Goal: Task Accomplishment & Management: Complete application form

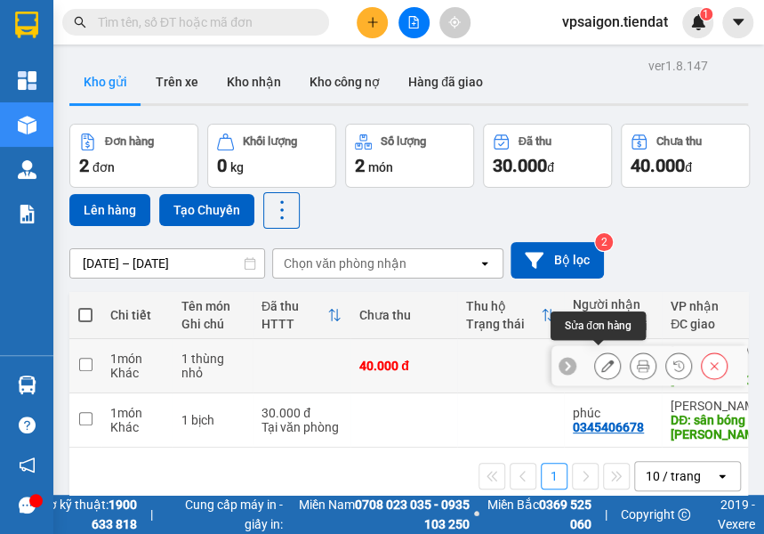
click at [607, 358] on button at bounding box center [607, 365] width 25 height 31
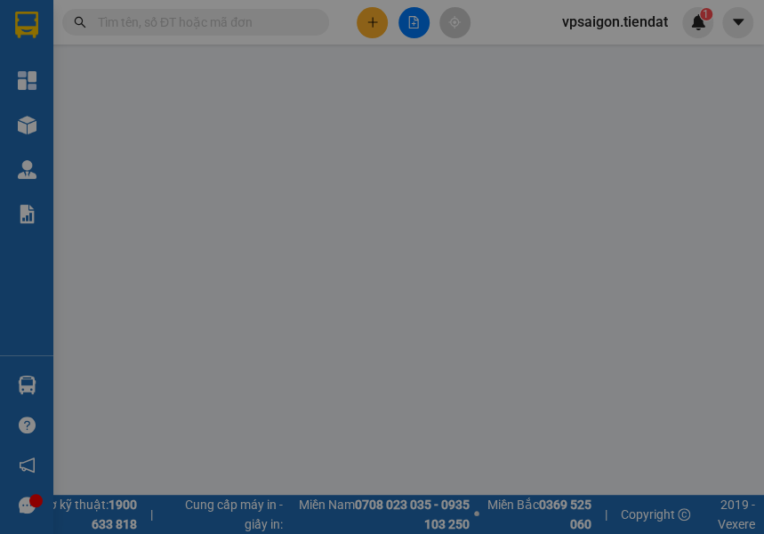
type input "0969043788"
type input "truc"
type input "0914393520"
type input "cô năm"
type input "chợ phước hậu"
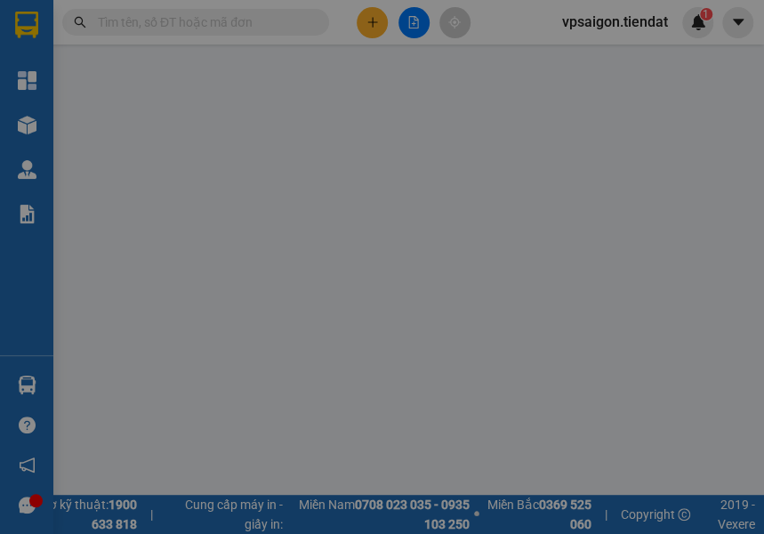
type input "40.000"
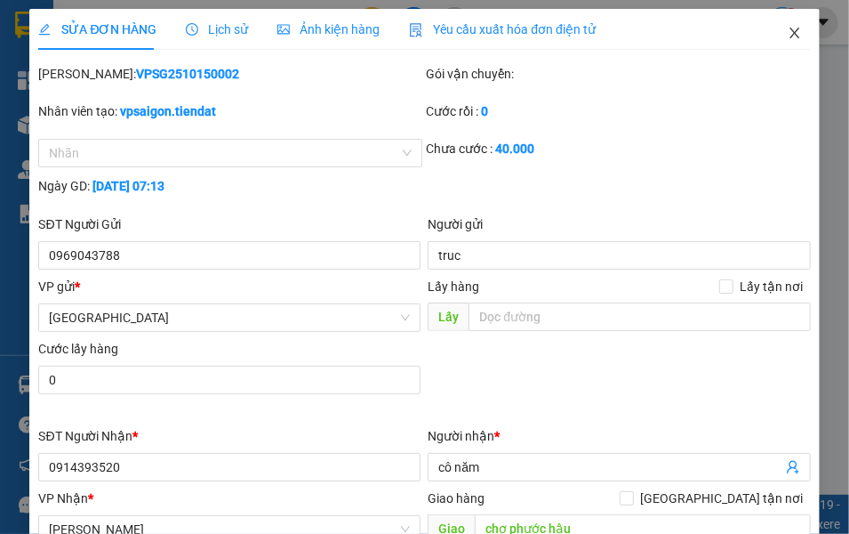
click at [763, 33] on icon "close" at bounding box center [795, 33] width 14 height 14
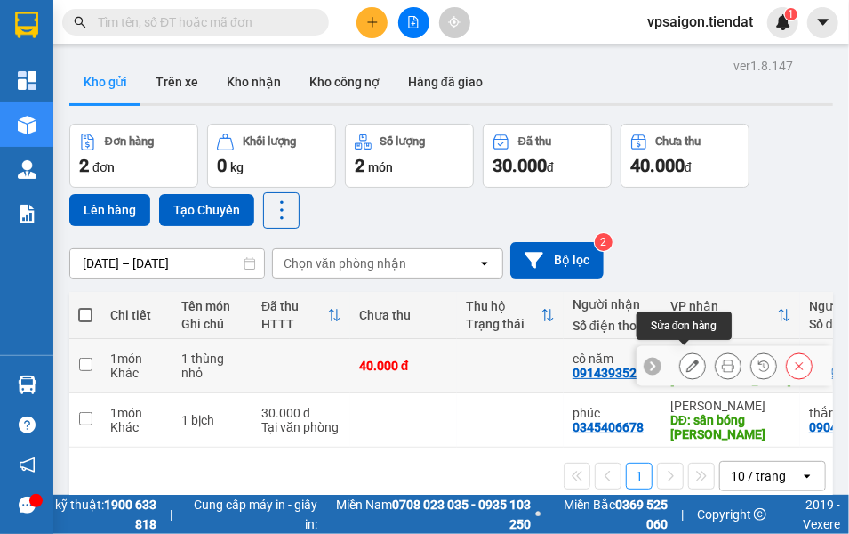
click at [687, 359] on icon at bounding box center [693, 365] width 12 height 12
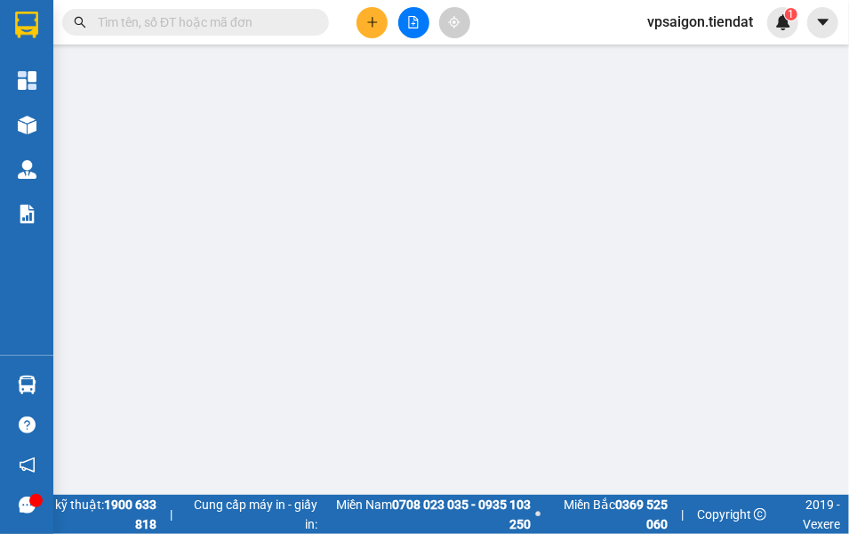
type input "0969043788"
type input "truc"
type input "0914393520"
type input "cô năm"
type input "chợ phước hậu"
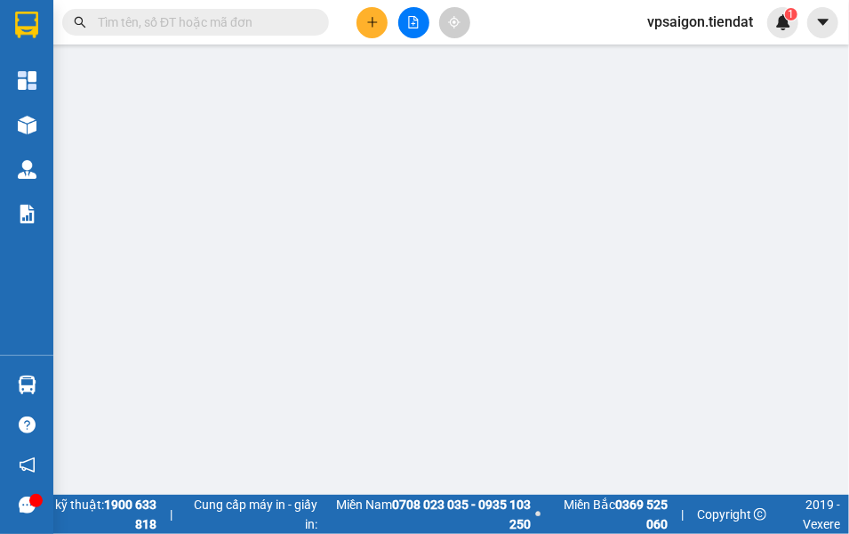
type input "40.000"
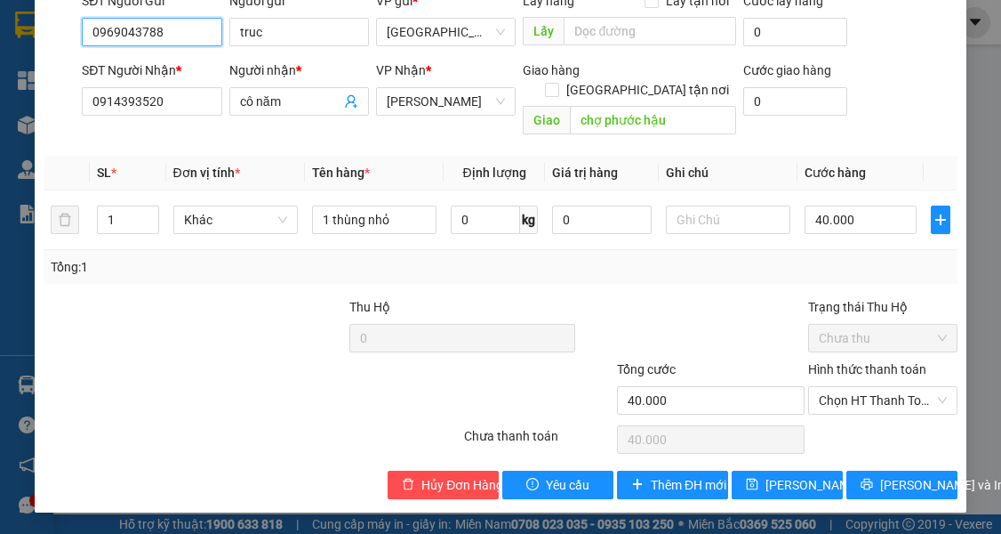
scroll to position [165, 0]
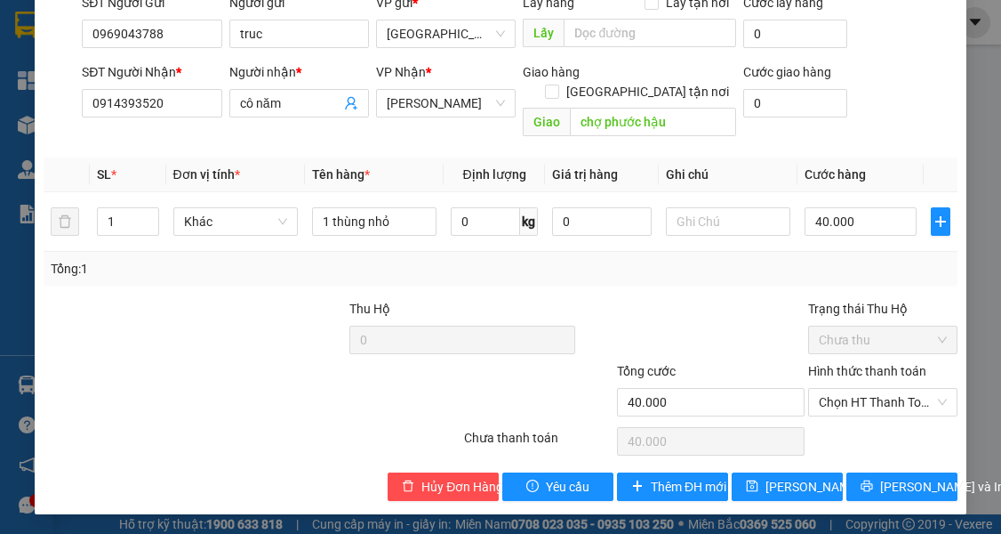
click at [763, 374] on label "Hình thức thanh toán" at bounding box center [867, 371] width 118 height 14
click at [763, 389] on input "Hình thức thanh toán" at bounding box center [877, 402] width 116 height 27
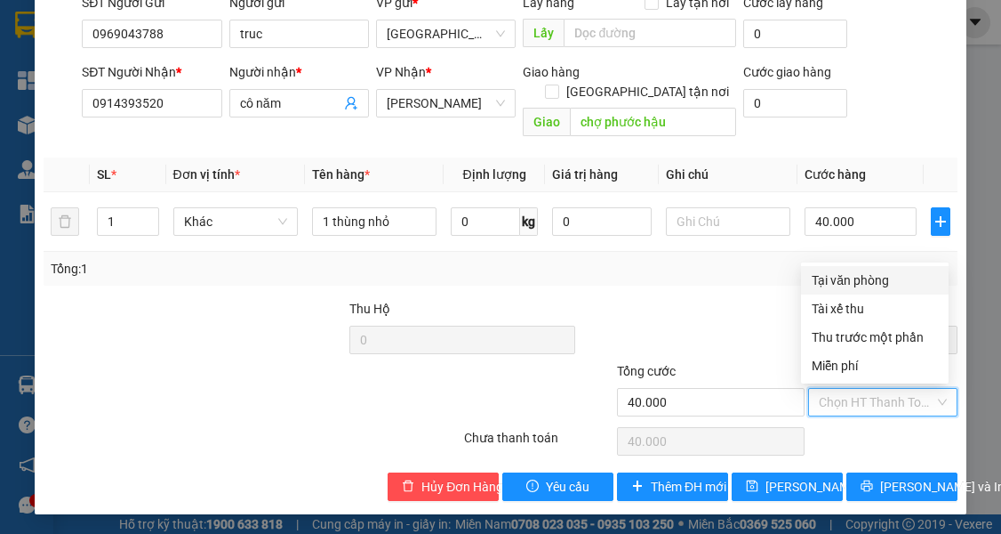
click at [763, 280] on div "Tại văn phòng" at bounding box center [875, 280] width 126 height 20
type input "0"
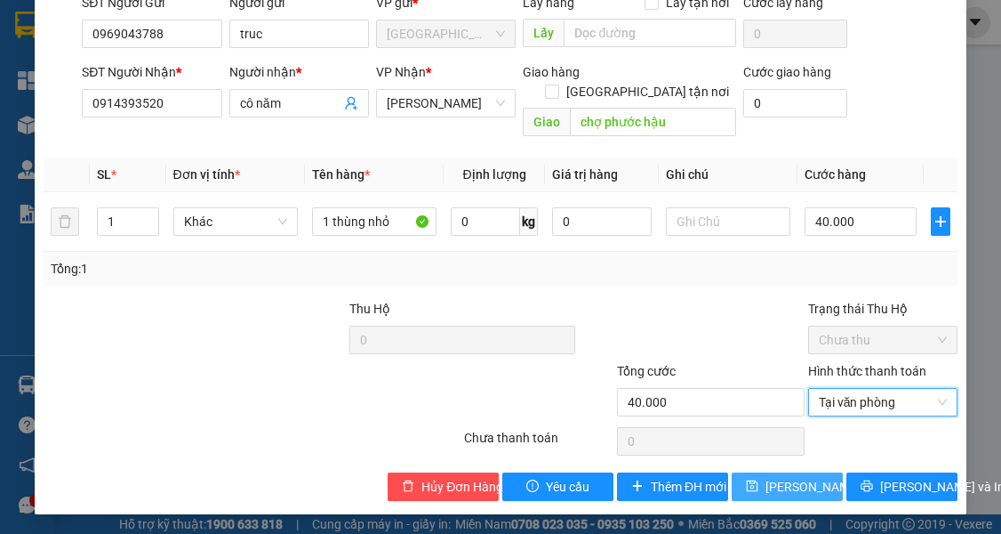
click at [763, 487] on span "[PERSON_NAME] thay đổi" at bounding box center [837, 487] width 142 height 20
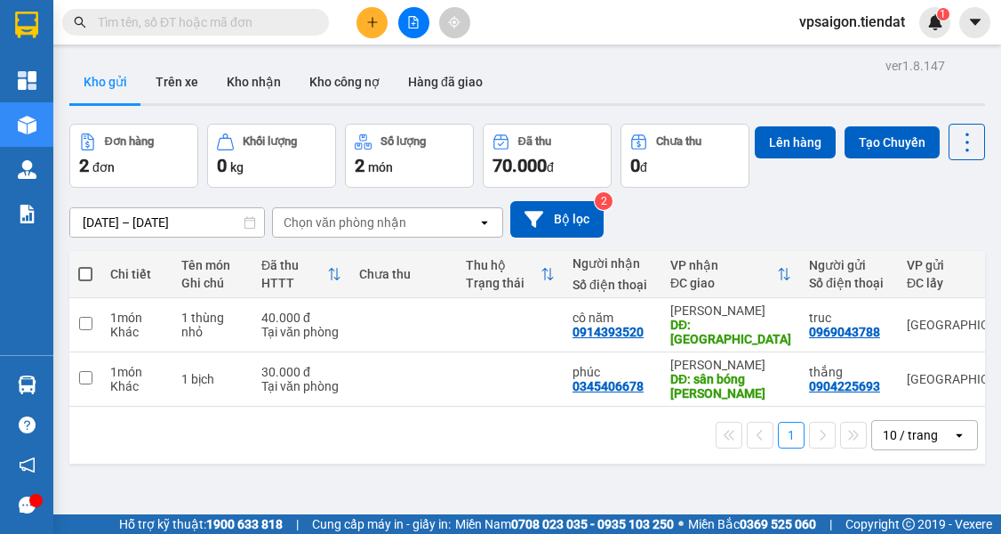
click at [338, 450] on div "1 10 / trang open" at bounding box center [527, 435] width 902 height 30
click at [230, 451] on div "1 10 / trang open" at bounding box center [527, 434] width 916 height 57
click at [87, 281] on span at bounding box center [85, 274] width 14 height 14
click at [85, 265] on input "checkbox" at bounding box center [85, 265] width 0 height 0
checkbox input "true"
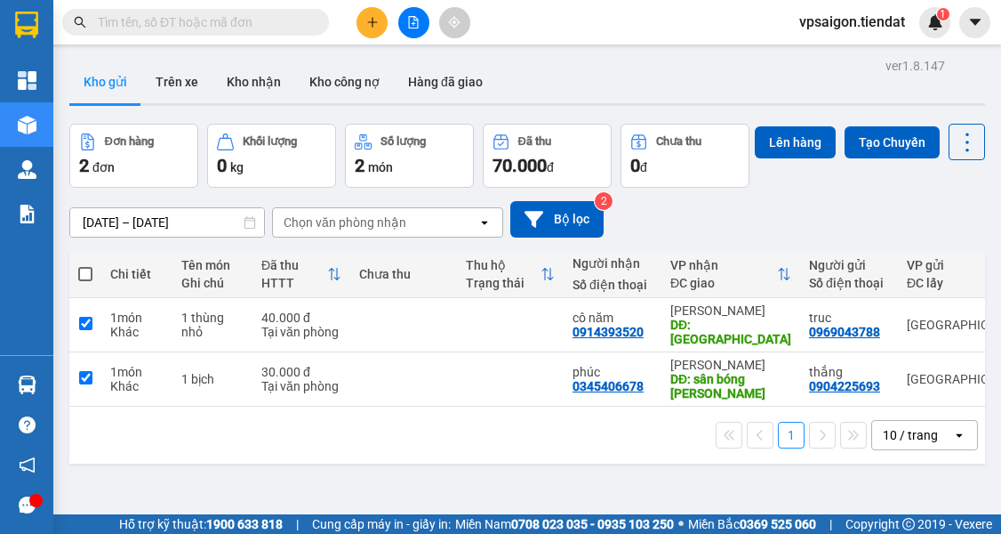
checkbox input "true"
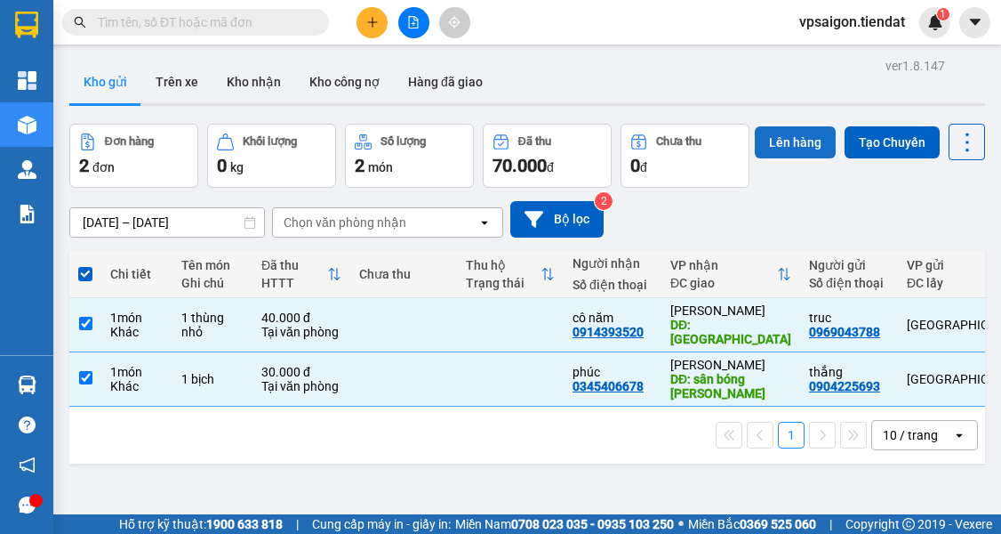
click at [755, 158] on button "Lên hàng" at bounding box center [795, 142] width 81 height 32
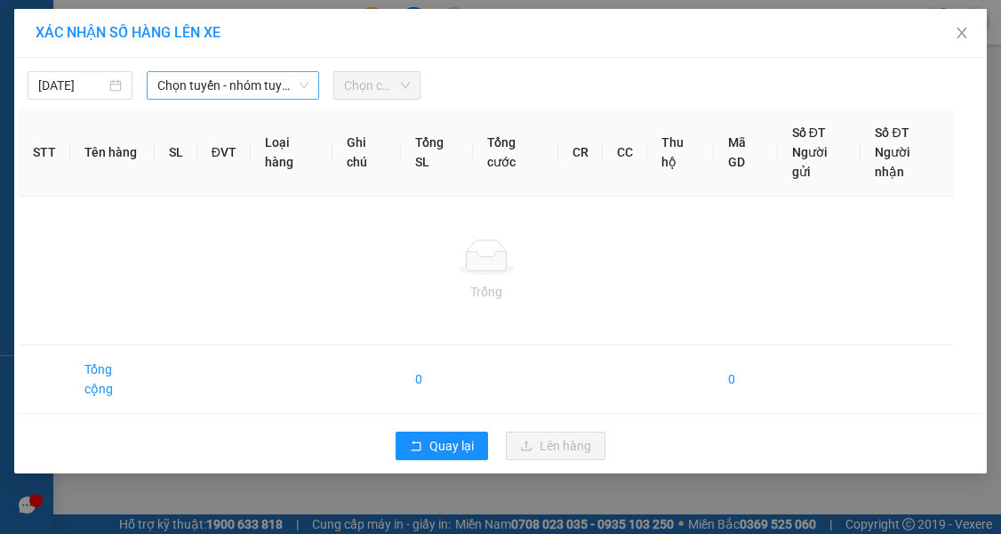
click at [164, 87] on span "Chọn tuyến - nhóm tuyến" at bounding box center [232, 85] width 151 height 27
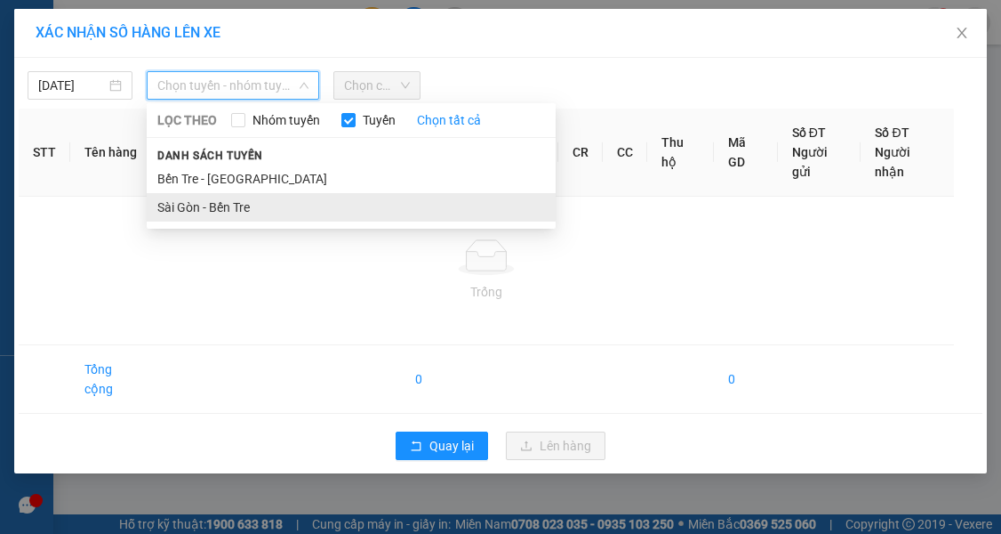
click at [205, 210] on li "Sài Gòn - Bến Tre" at bounding box center [351, 207] width 409 height 28
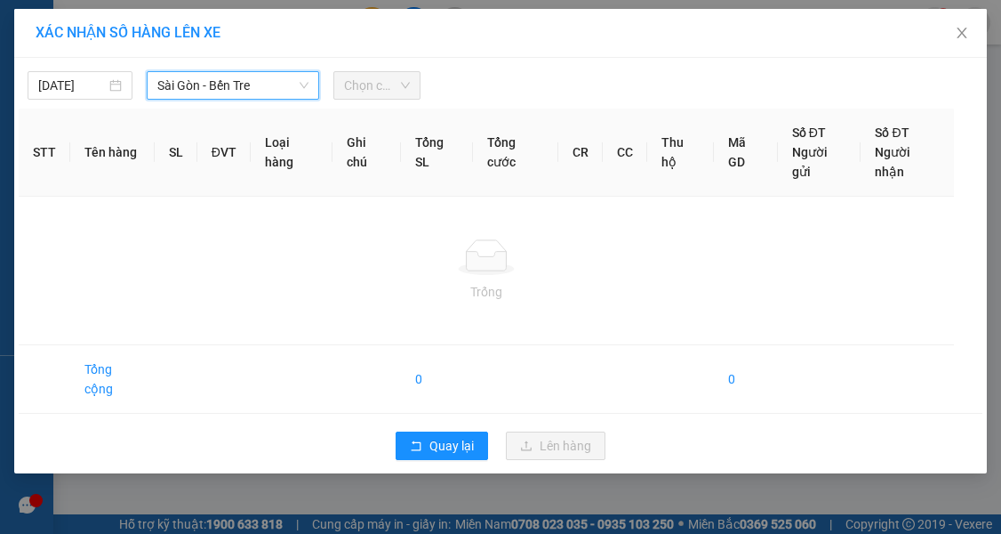
click at [386, 78] on span "Chọn chuyến" at bounding box center [377, 85] width 67 height 27
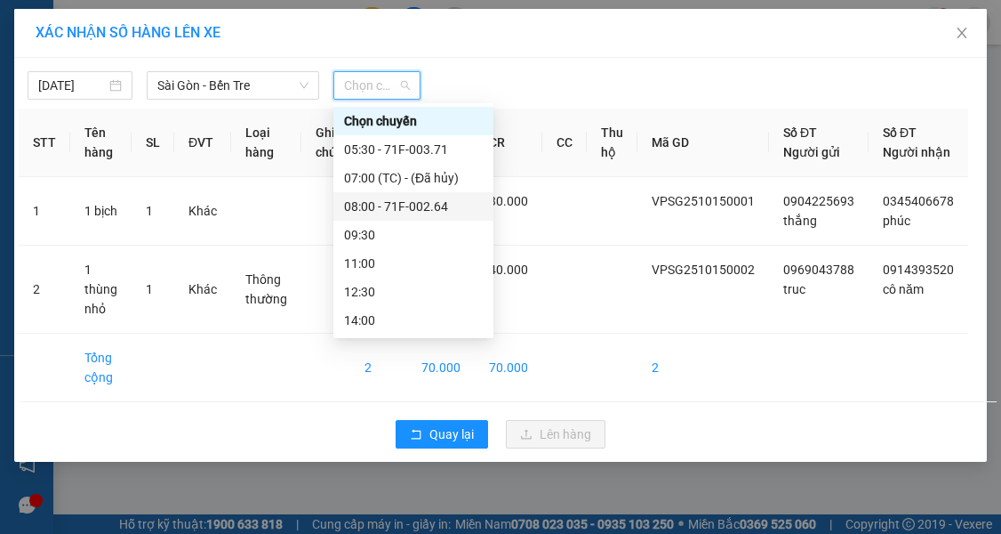
click at [381, 203] on div "08:00 - 71F-002.64" at bounding box center [413, 207] width 139 height 20
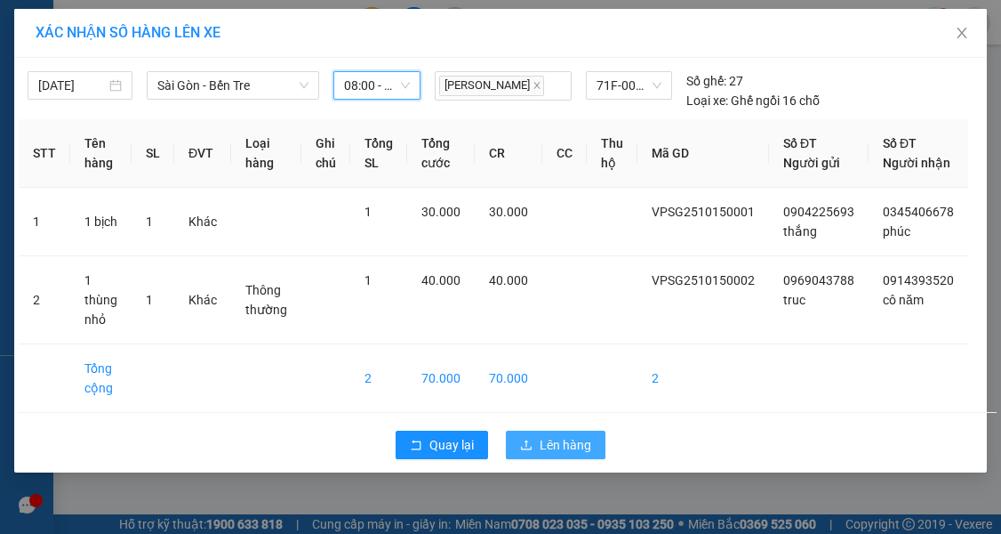
click at [576, 448] on button "Lên hàng" at bounding box center [556, 444] width 100 height 28
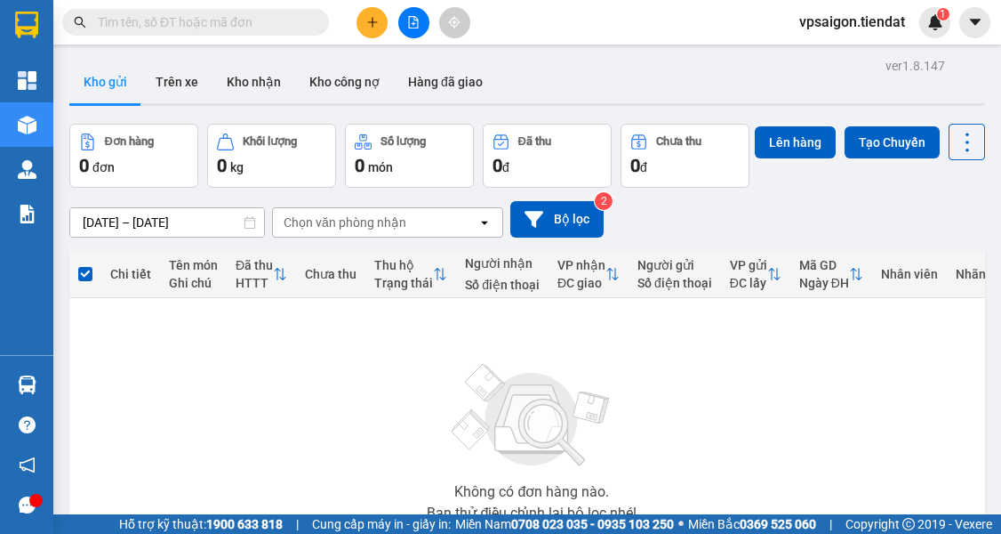
click at [239, 14] on input "text" at bounding box center [203, 22] width 210 height 20
type input "h"
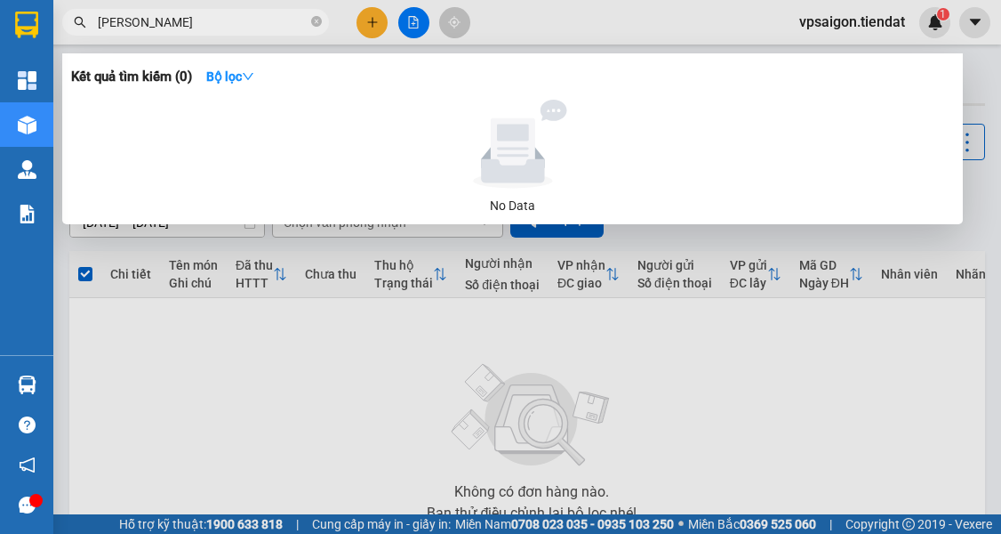
type input "[PERSON_NAME]"
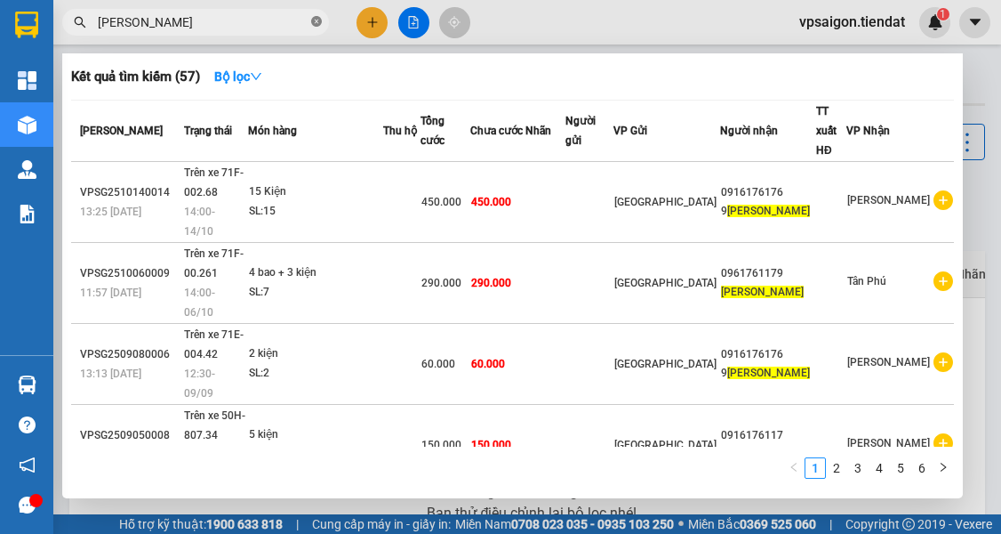
click at [315, 21] on icon "close-circle" at bounding box center [316, 21] width 11 height 11
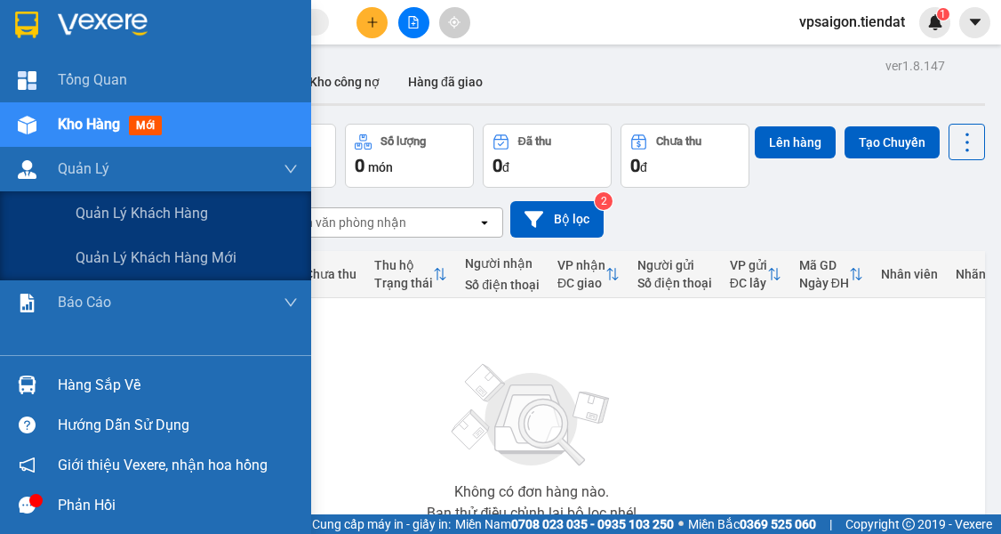
drag, startPoint x: 30, startPoint y: 178, endPoint x: 446, endPoint y: 432, distance: 487.0
click at [446, 432] on img at bounding box center [532, 415] width 178 height 125
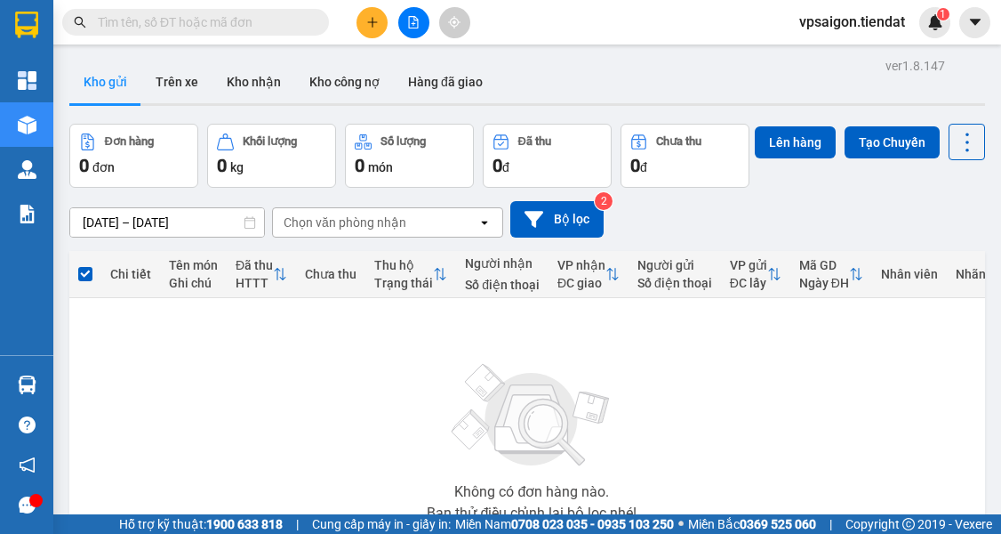
click at [350, 30] on div at bounding box center [413, 22] width 133 height 31
click at [369, 25] on icon "plus" at bounding box center [372, 22] width 12 height 12
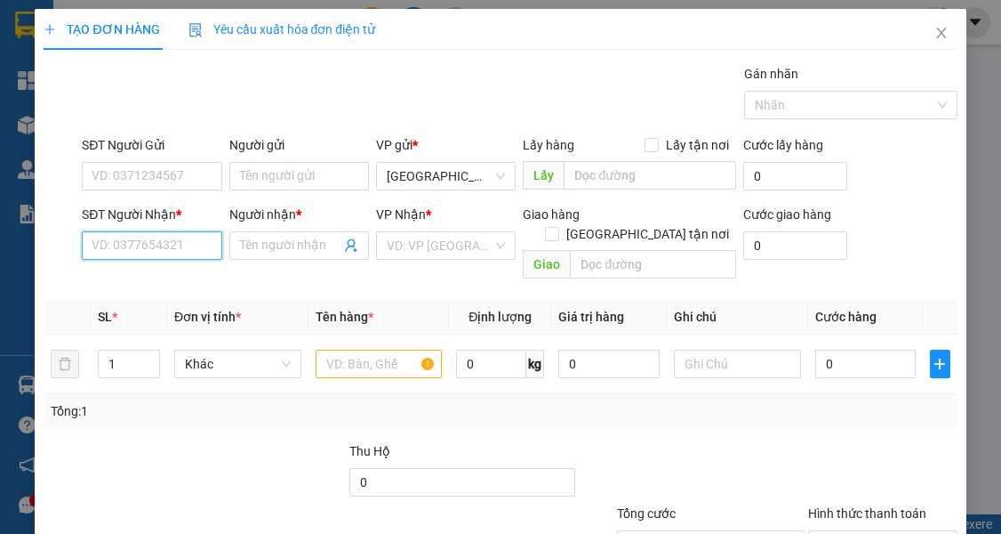
click at [151, 245] on input "SĐT Người Nhận *" at bounding box center [152, 245] width 140 height 28
type input "0392305683"
click at [297, 257] on span at bounding box center [299, 245] width 140 height 28
type input "vô danh"
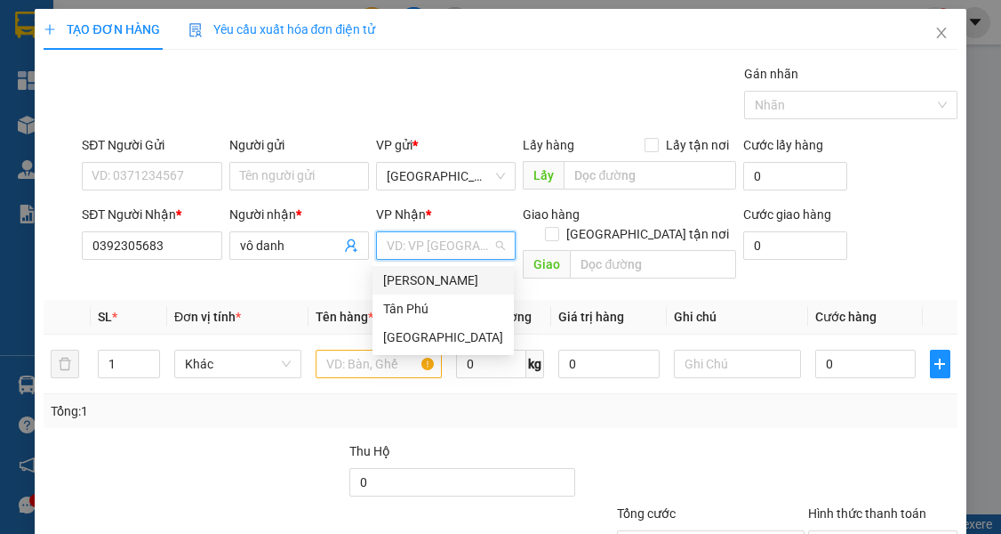
click at [429, 270] on div "[PERSON_NAME]" at bounding box center [443, 280] width 120 height 20
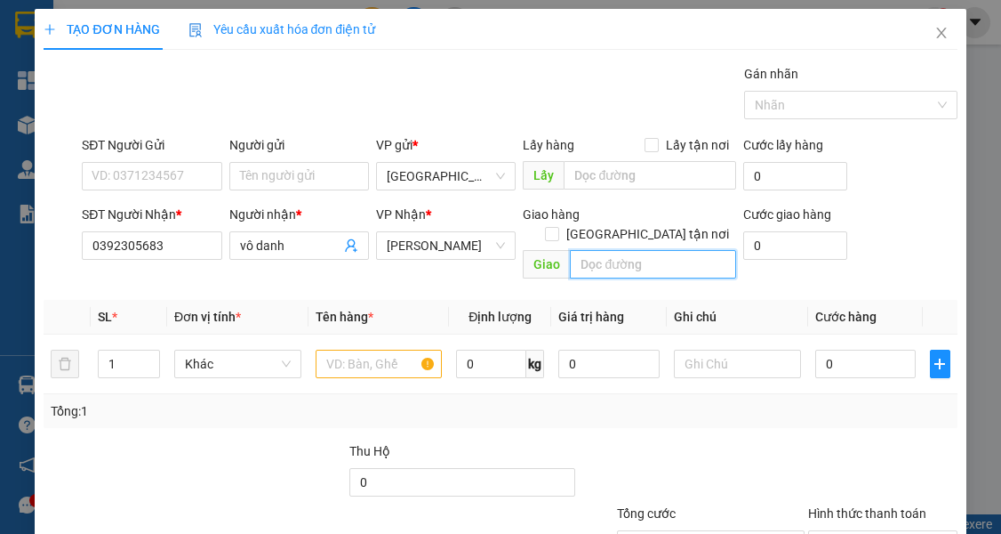
click at [619, 250] on input "text" at bounding box center [653, 264] width 166 height 28
type input "[PERSON_NAME]"
type input "1 Kiện"
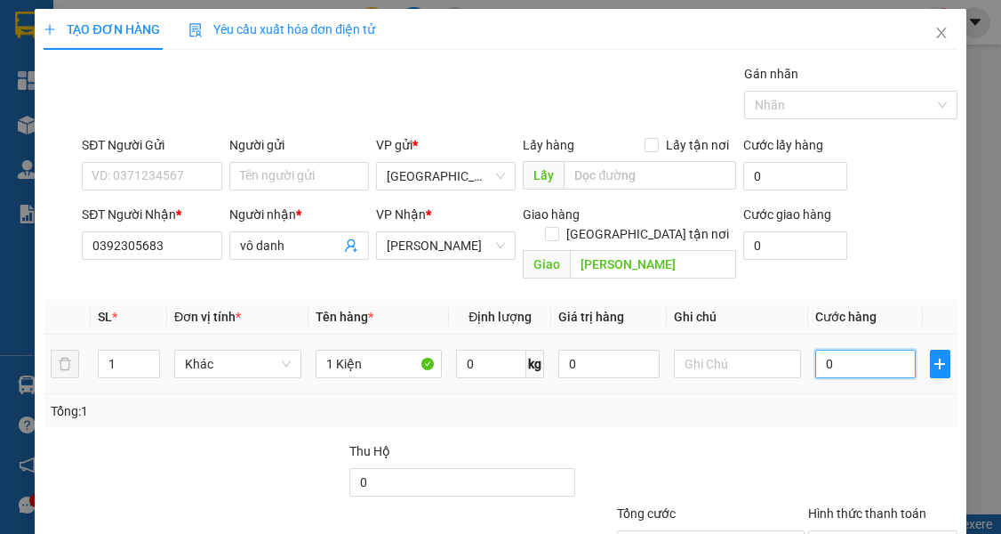
click at [763, 351] on input "0" at bounding box center [866, 364] width 101 height 28
type input "6"
type input "60"
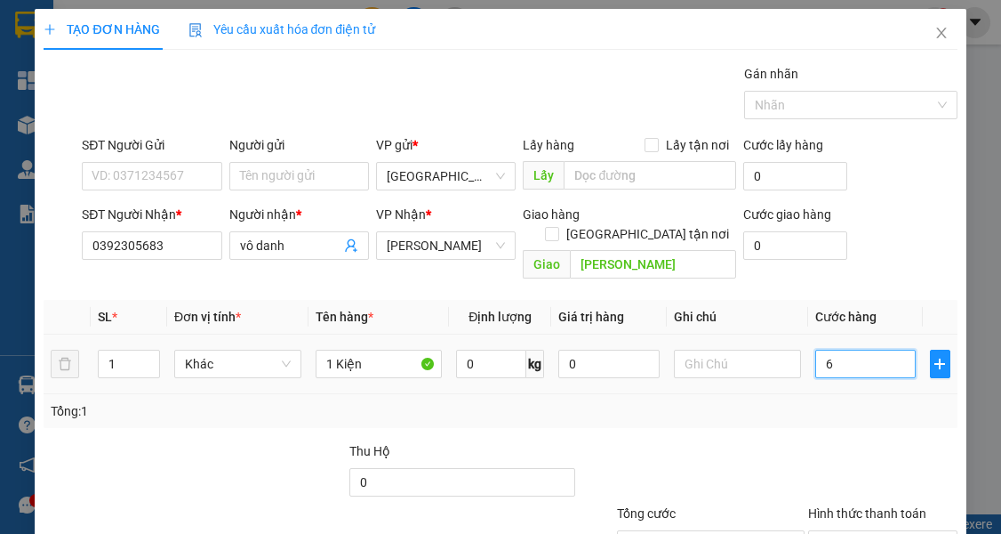
type input "60"
type input "60.000"
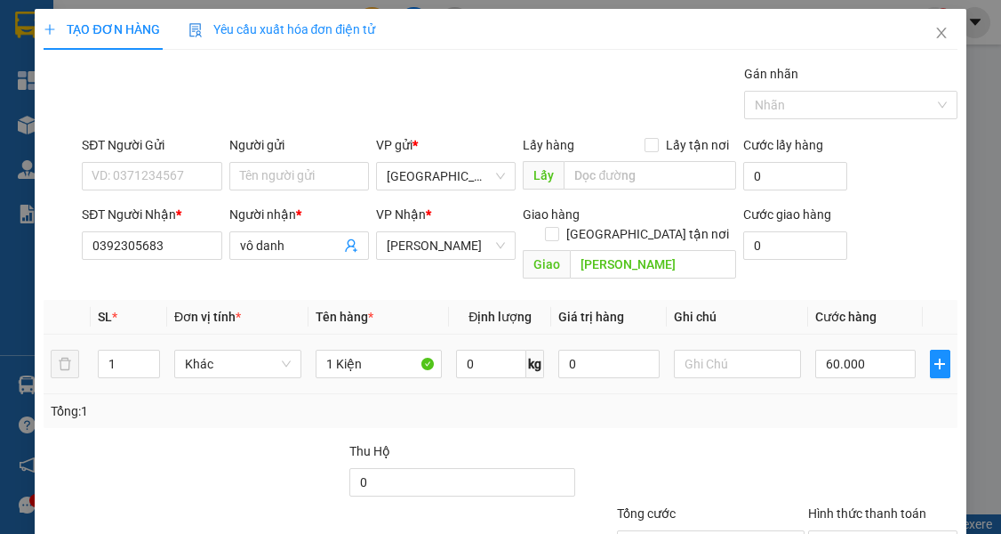
click at [763, 401] on div "Tổng: 1" at bounding box center [500, 411] width 899 height 20
click at [134, 240] on input "0392305683" at bounding box center [152, 245] width 140 height 28
click at [224, 441] on div at bounding box center [271, 472] width 153 height 62
click at [342, 350] on input "1 Kiện" at bounding box center [379, 364] width 127 height 28
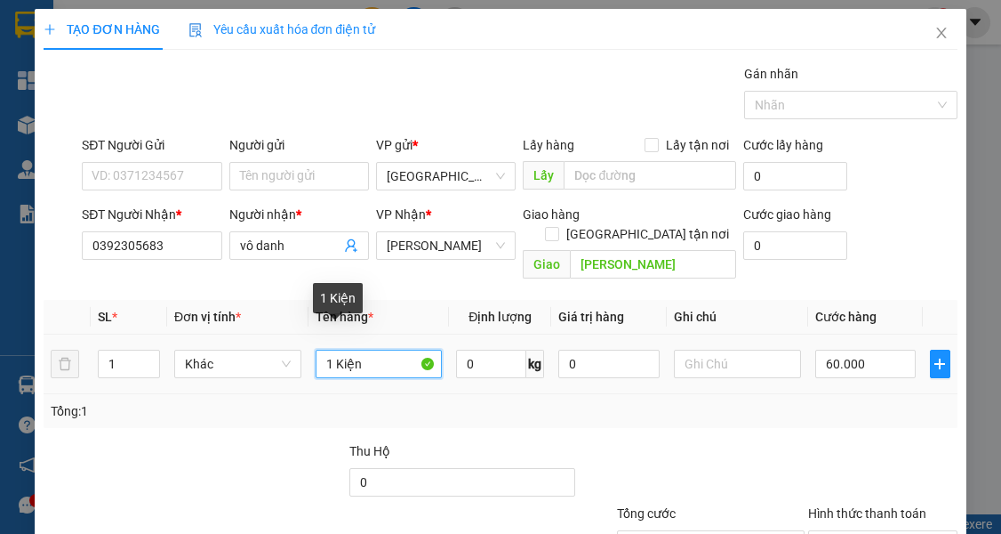
click at [343, 350] on input "1 Kiện" at bounding box center [379, 364] width 127 height 28
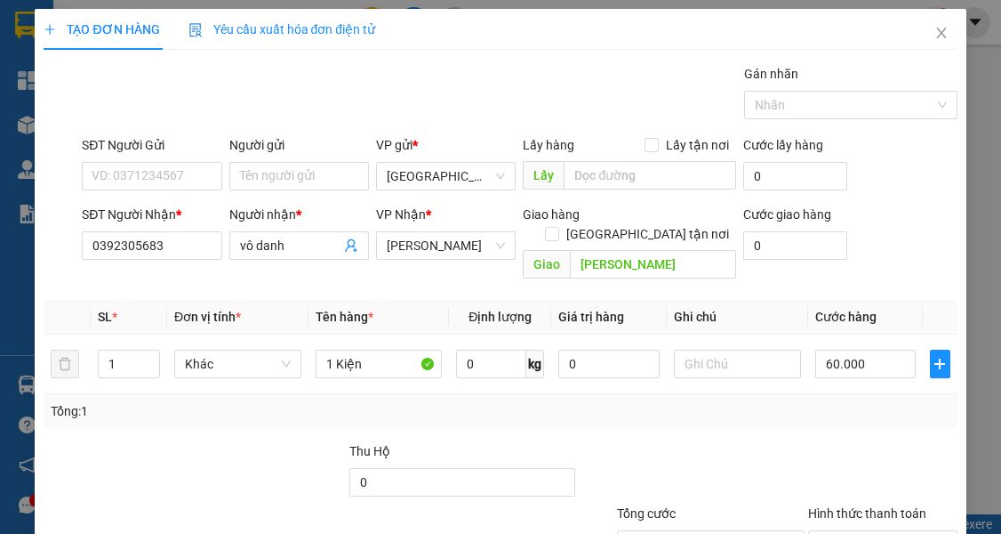
click at [195, 462] on div at bounding box center [271, 472] width 153 height 62
click at [607, 257] on input "[PERSON_NAME]" at bounding box center [653, 264] width 166 height 28
click at [297, 417] on div "Transit Pickup Surcharge Ids Transit Deliver Surcharge Ids Transit Deliver Surc…" at bounding box center [500, 353] width 913 height 579
click at [228, 401] on div "Tổng: 1" at bounding box center [219, 411] width 337 height 20
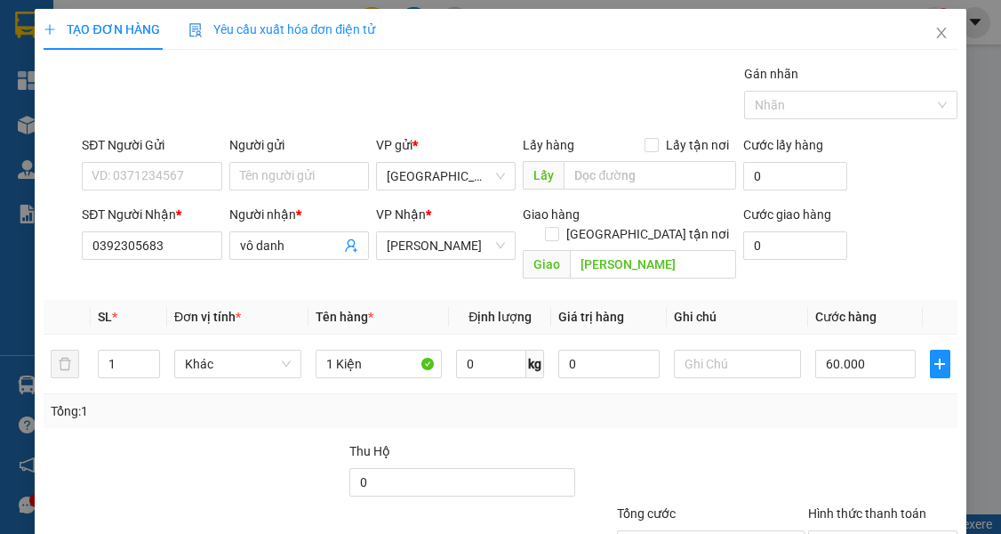
scroll to position [122, 0]
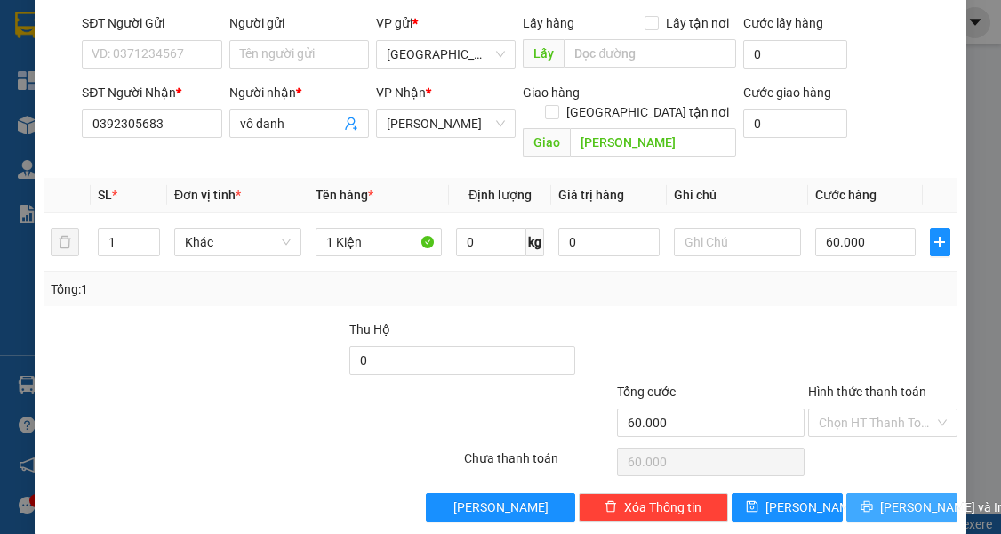
click at [763, 497] on span "[PERSON_NAME] và In" at bounding box center [942, 507] width 125 height 20
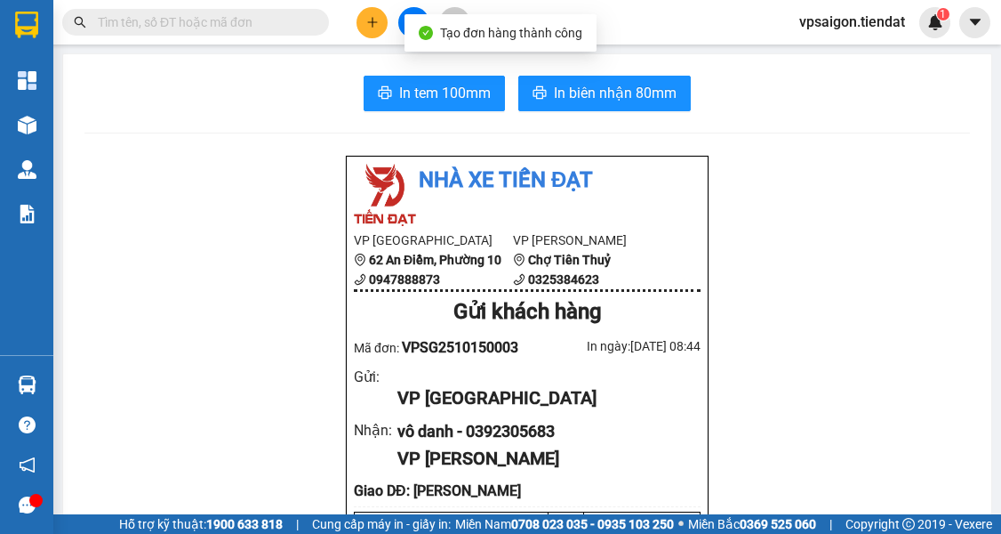
click at [458, 76] on button "In tem 100mm" at bounding box center [434, 94] width 141 height 36
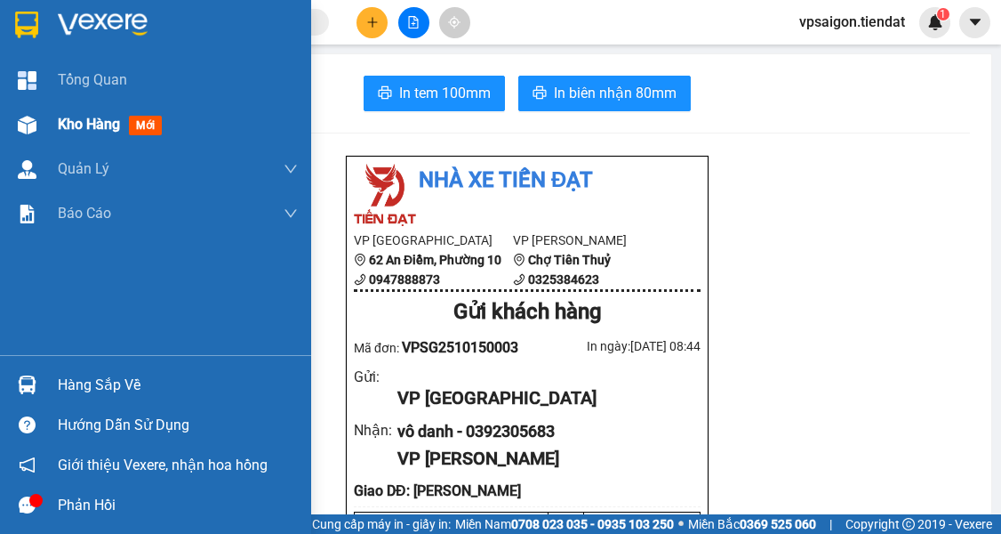
click at [60, 133] on span "Kho hàng" at bounding box center [89, 124] width 62 height 17
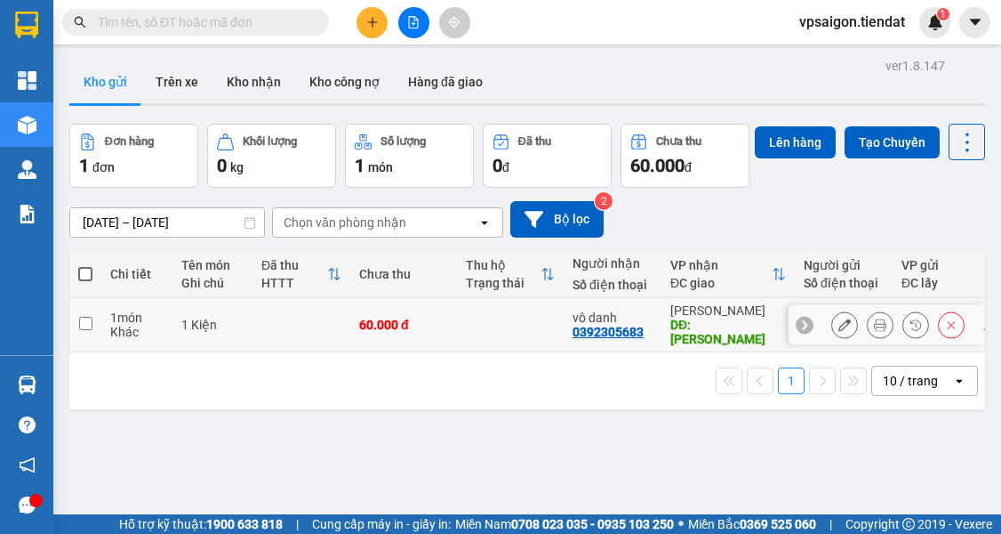
click at [763, 331] on icon at bounding box center [845, 324] width 12 height 12
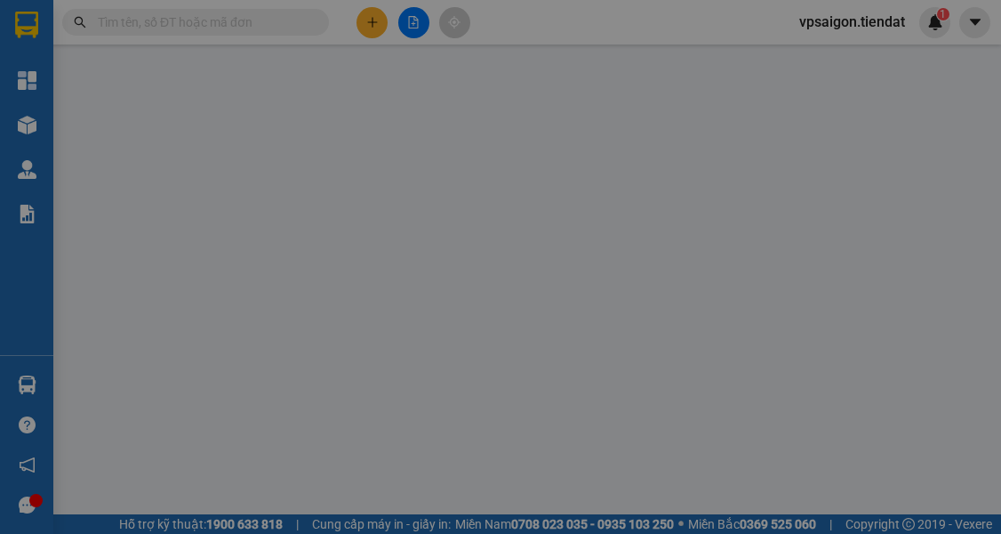
type input "0392305683"
type input "vô danh"
type input "[PERSON_NAME]"
type input "60.000"
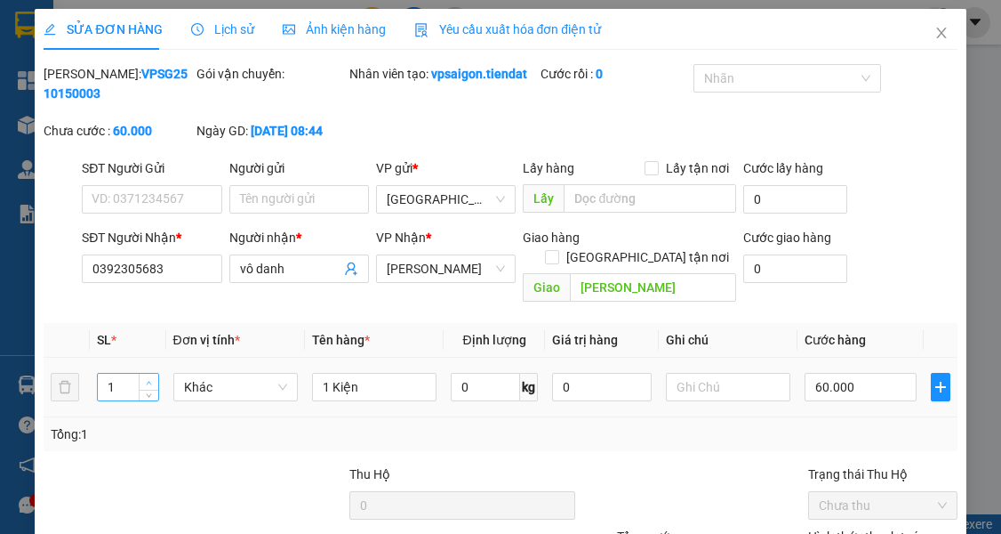
type input "2"
click at [151, 382] on icon "up" at bounding box center [149, 383] width 6 height 6
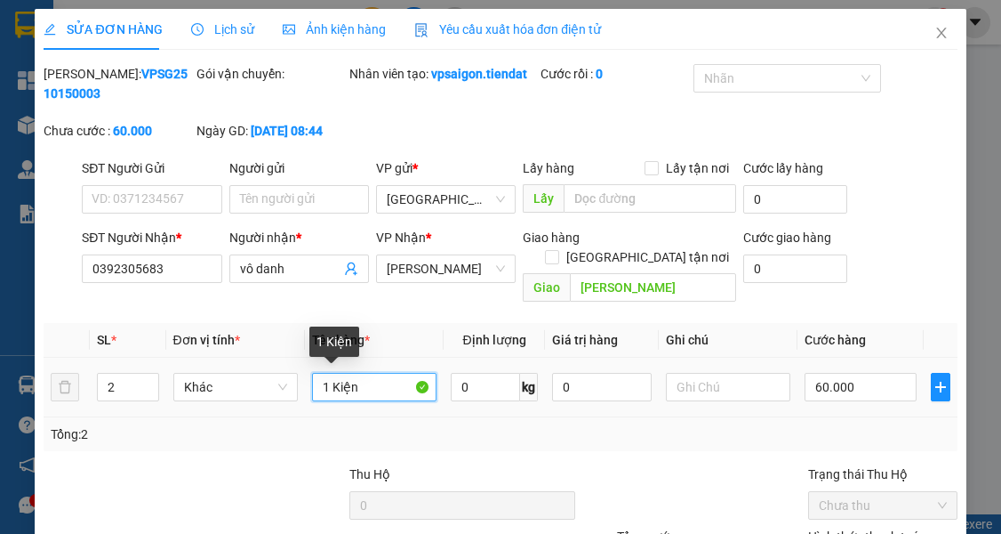
click at [327, 380] on input "1 Kiện" at bounding box center [374, 387] width 125 height 28
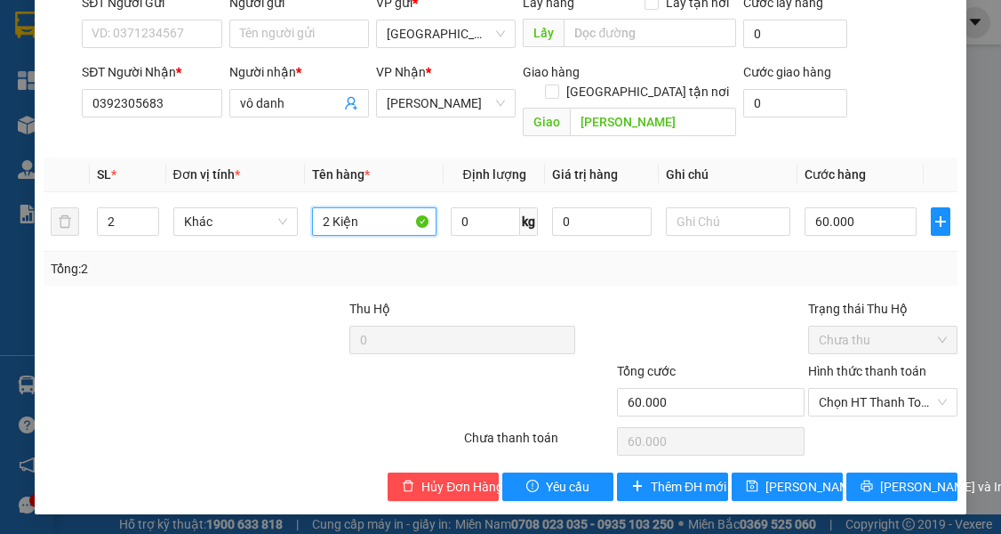
type input "2 Kiện"
click at [763, 503] on div "SỬA ĐƠN HÀNG Lịch sử Ảnh kiện hàng Yêu cầu xuất hóa đơn điện tử Total Paid Fee …" at bounding box center [500, 178] width 931 height 671
click at [763, 483] on span "[PERSON_NAME] và In" at bounding box center [942, 487] width 125 height 20
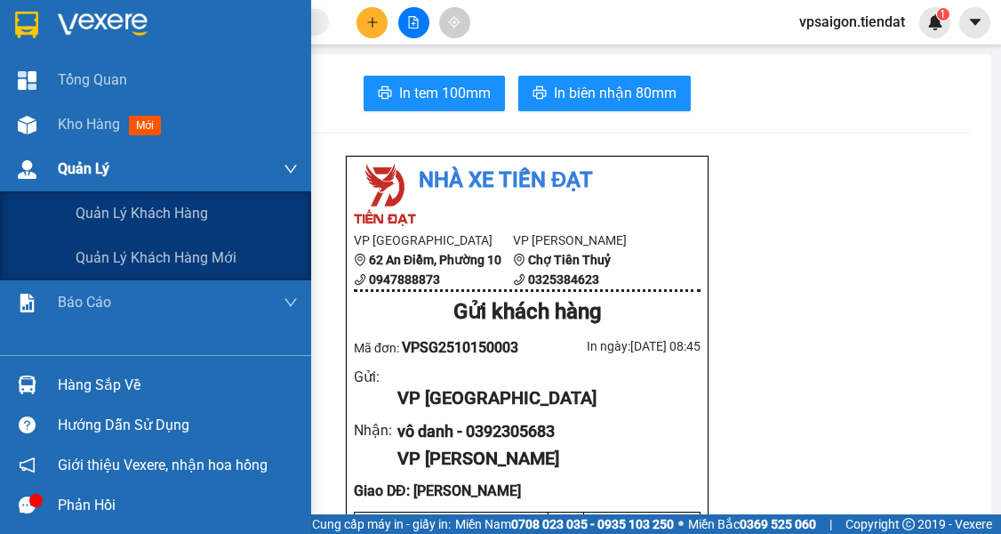
click at [33, 148] on div "Quản Lý" at bounding box center [155, 169] width 311 height 44
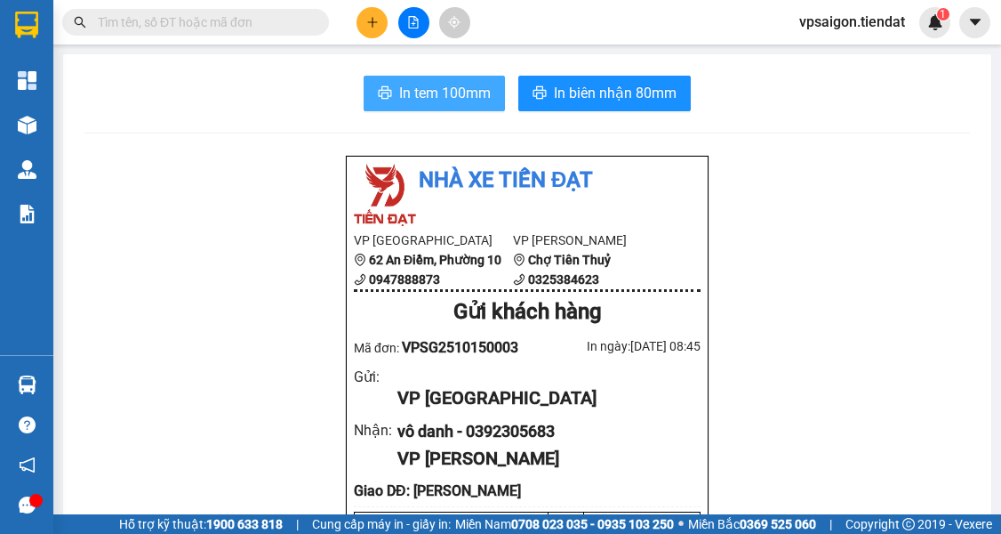
click at [400, 91] on span "In tem 100mm" at bounding box center [445, 93] width 92 height 22
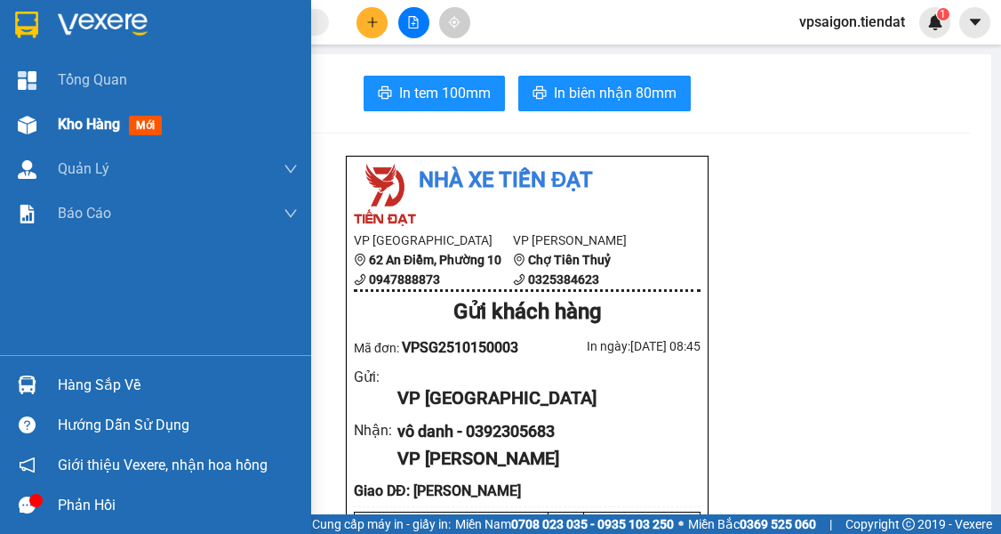
click at [49, 121] on div "Kho hàng mới" at bounding box center [155, 124] width 311 height 44
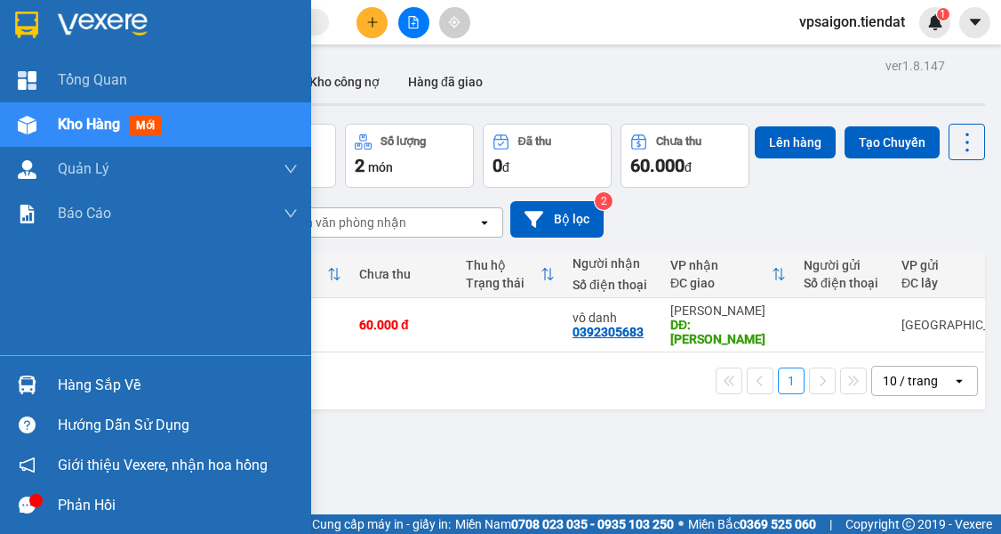
click at [38, 507] on div at bounding box center [27, 504] width 31 height 31
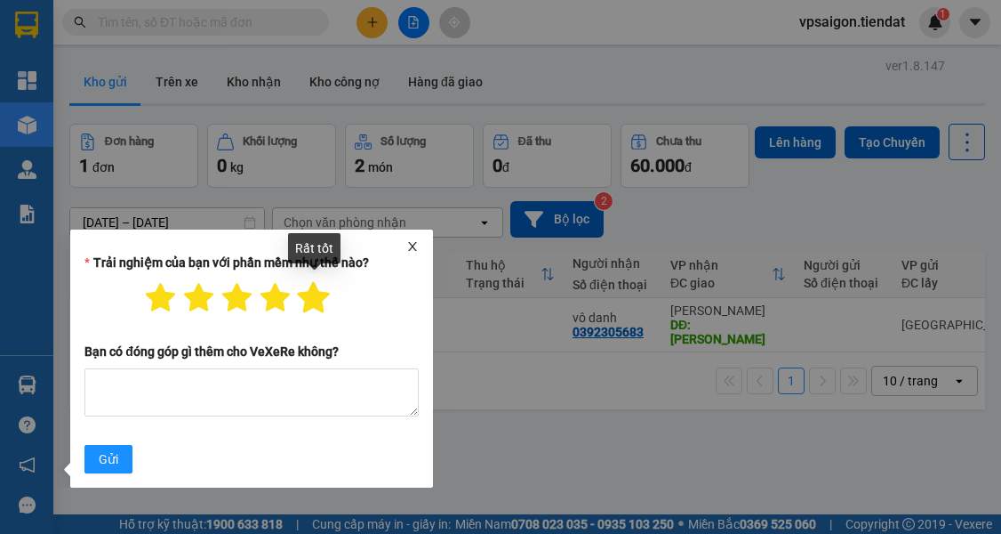
click at [309, 309] on icon "star" at bounding box center [314, 297] width 32 height 31
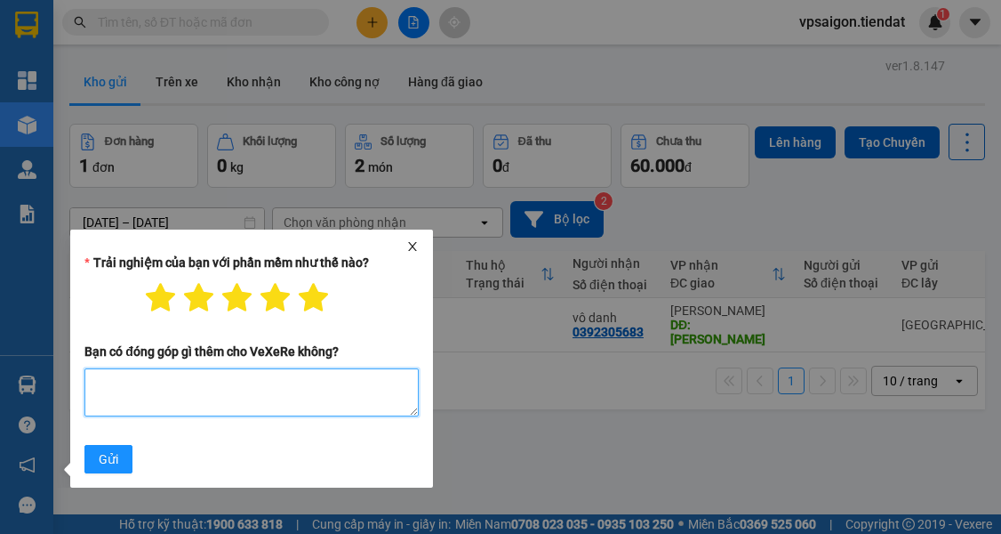
click at [120, 395] on textarea "Bạn có đóng góp gì thêm cho VeXeRe không?" at bounding box center [251, 392] width 334 height 48
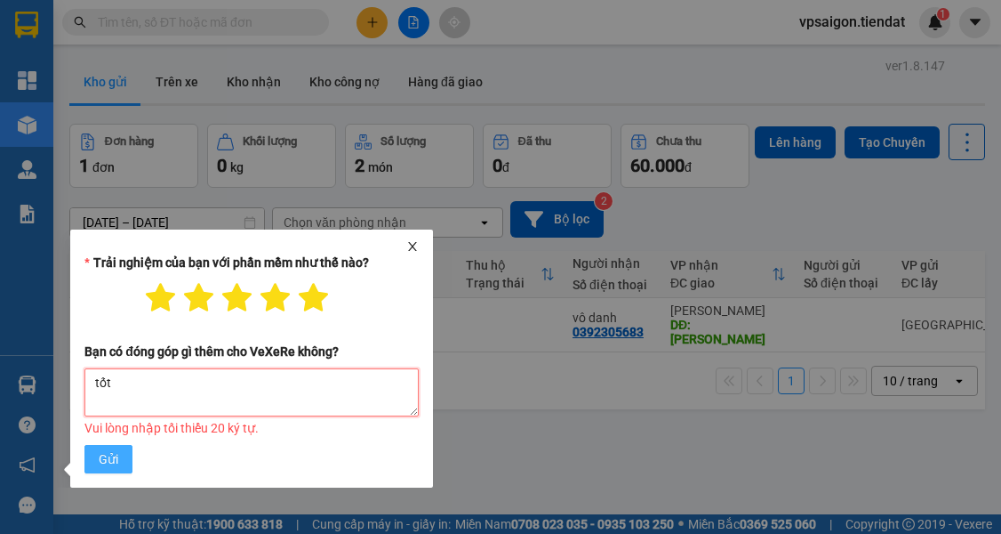
type textarea "tốt"
click at [105, 466] on span "Gửi" at bounding box center [109, 459] width 20 height 20
click at [139, 385] on textarea "tốt" at bounding box center [251, 392] width 334 height 48
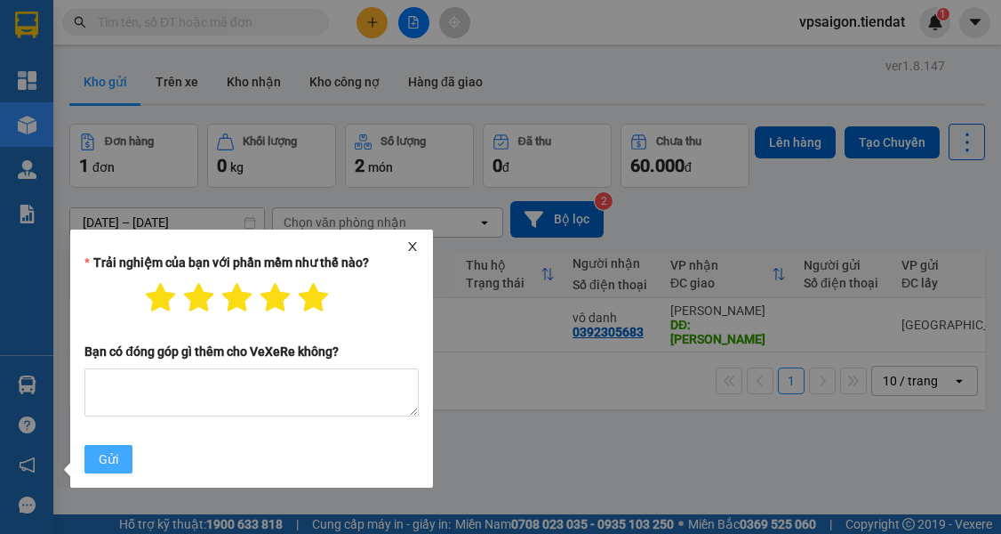
click at [102, 451] on span "Gửi" at bounding box center [109, 459] width 20 height 20
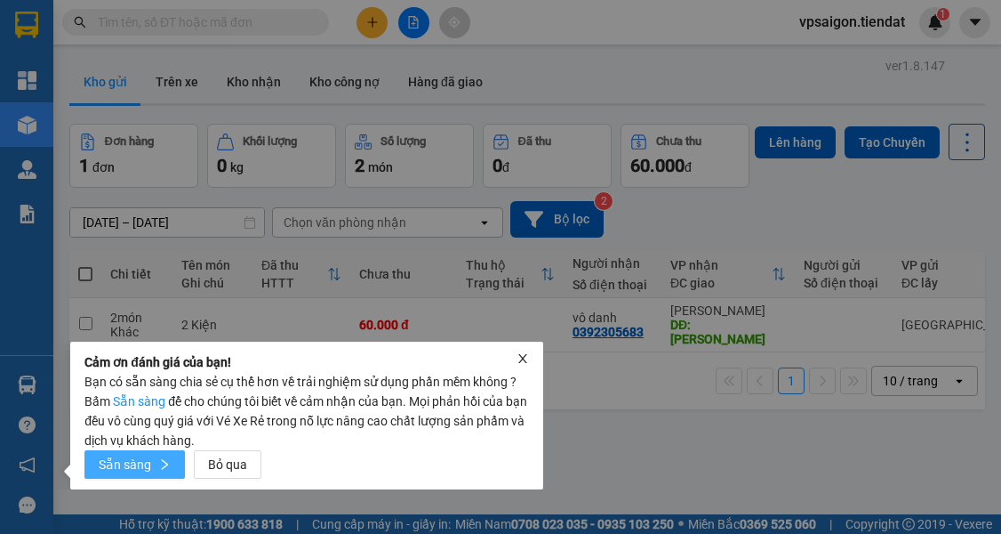
click at [117, 459] on span "Sẵn sàng" at bounding box center [125, 464] width 52 height 27
click at [534, 353] on div "Cảm ơn đánh giá của bạn! Bạn có sẵn sàng chia sẻ cụ thể hơn về trải nghiệm sử d…" at bounding box center [306, 416] width 473 height 148
click at [530, 354] on div "Cảm ơn đánh giá của bạn!" at bounding box center [307, 362] width 452 height 20
click at [526, 355] on icon "close" at bounding box center [522, 358] width 9 height 9
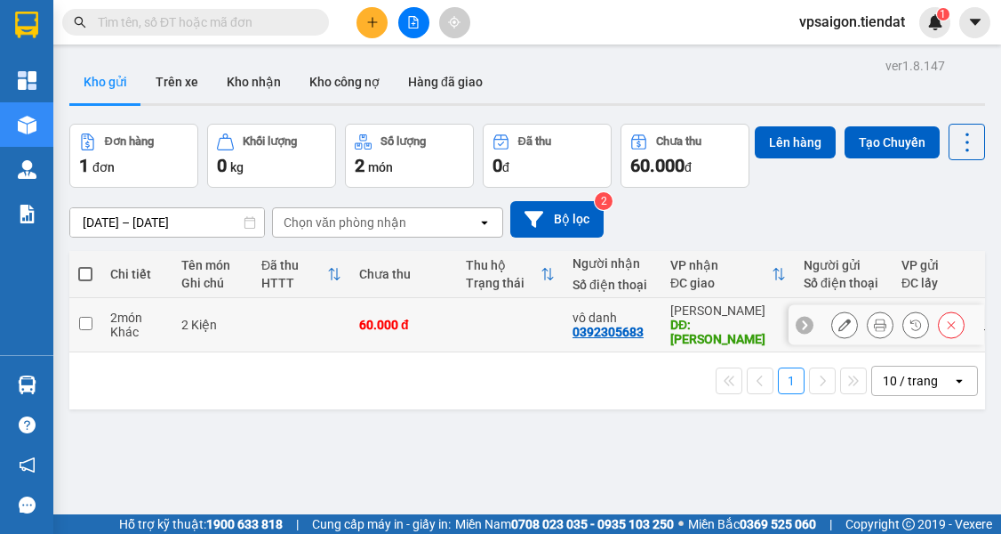
click at [293, 352] on td at bounding box center [302, 325] width 98 height 54
checkbox input "true"
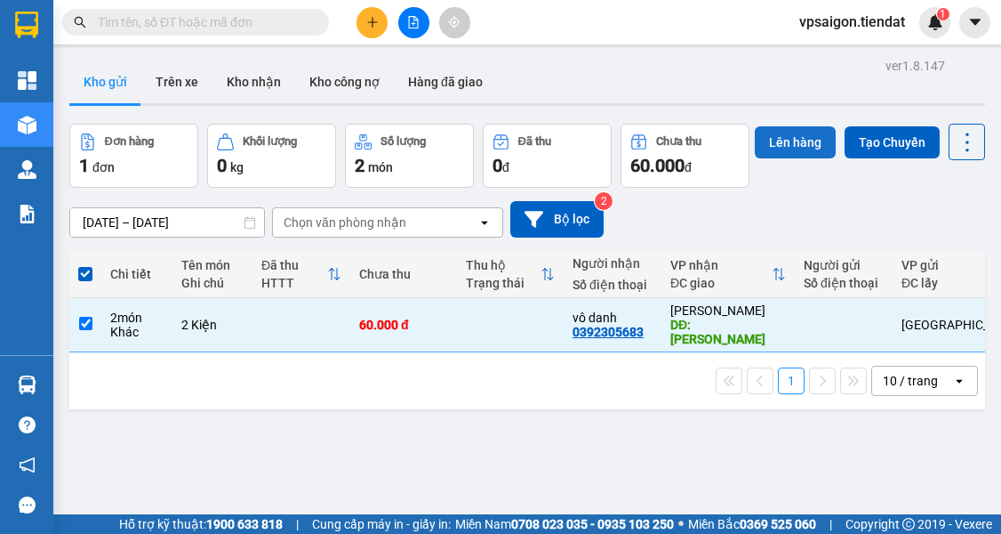
scroll to position [23, 0]
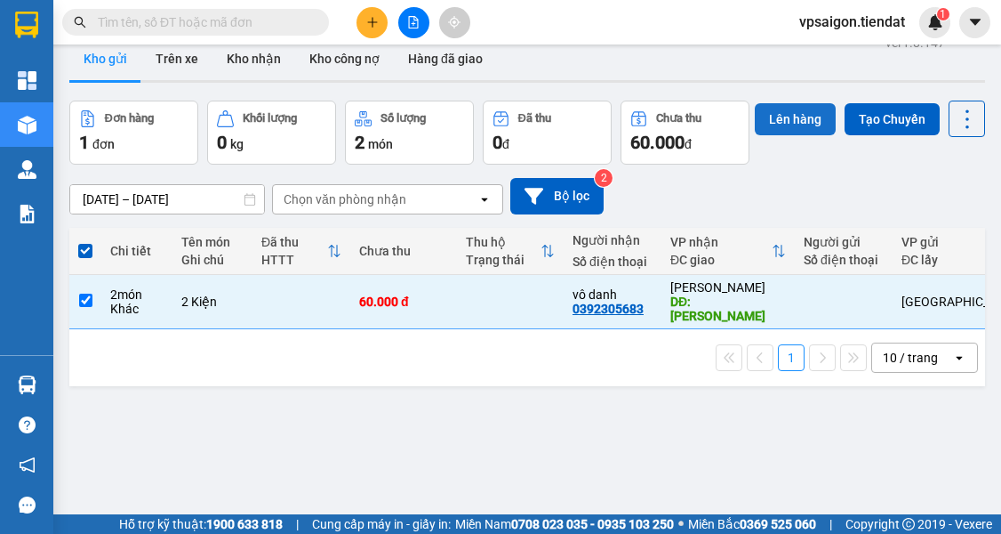
click at [755, 135] on button "Lên hàng" at bounding box center [795, 119] width 81 height 32
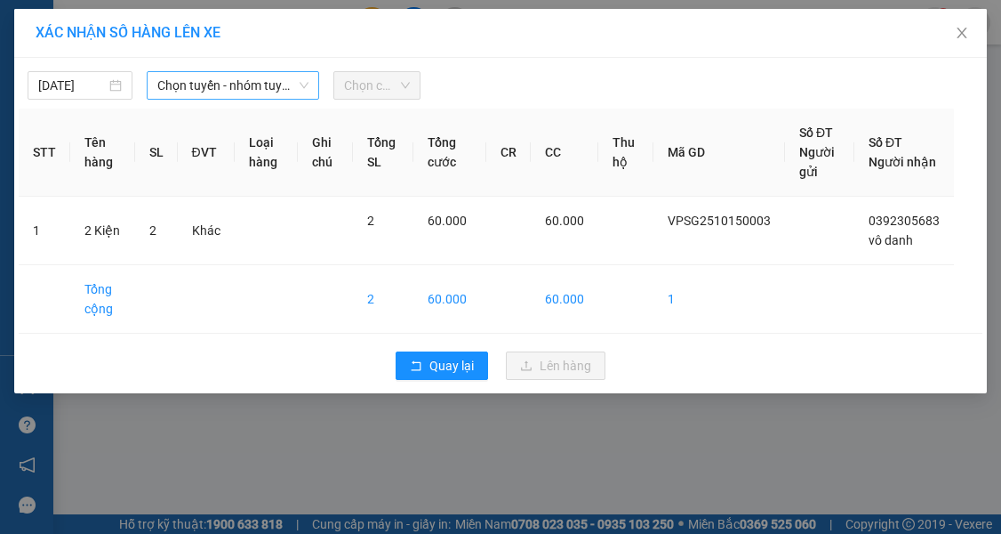
click at [201, 92] on span "Chọn tuyến - nhóm tuyến" at bounding box center [232, 85] width 151 height 27
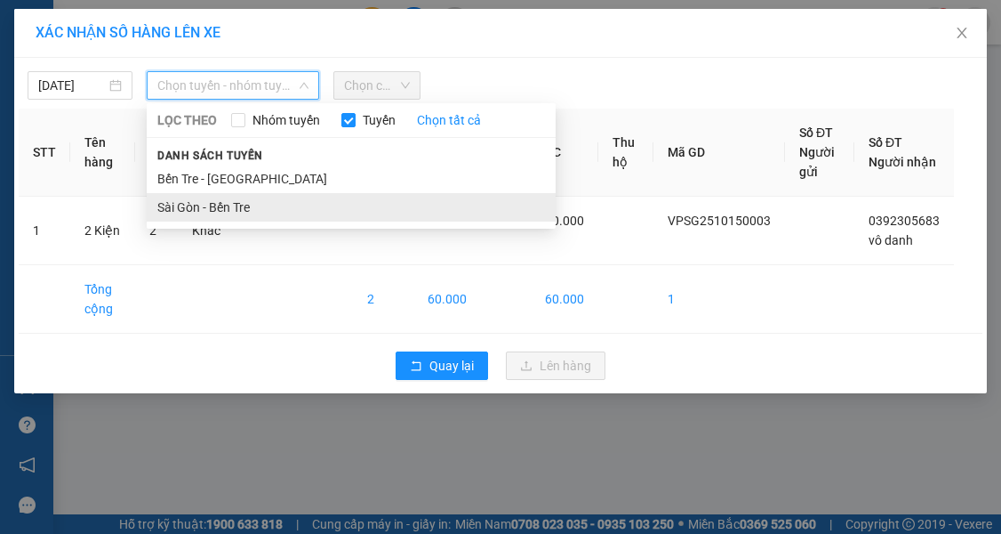
click at [173, 197] on li "Sài Gòn - Bến Tre" at bounding box center [351, 207] width 409 height 28
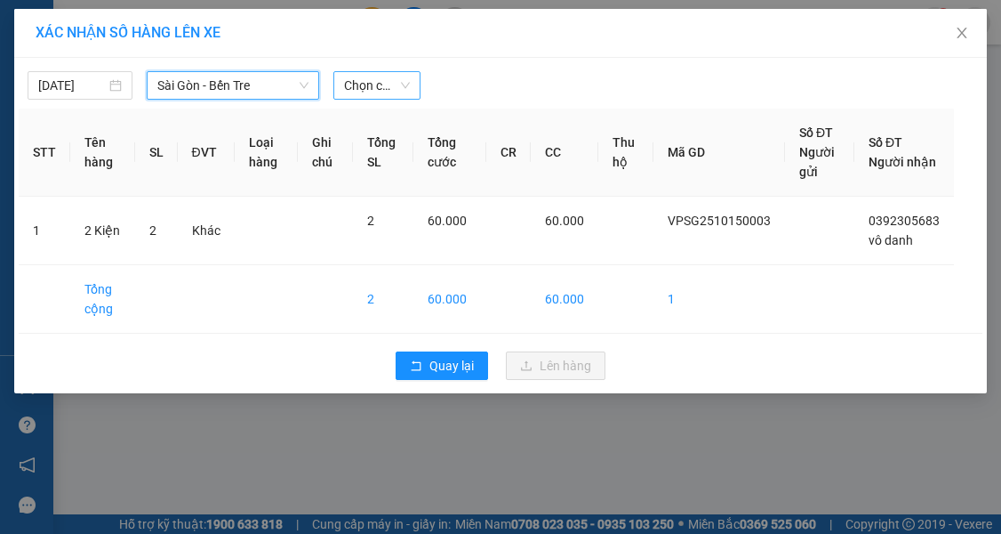
click at [385, 97] on span "Chọn chuyến" at bounding box center [377, 85] width 67 height 27
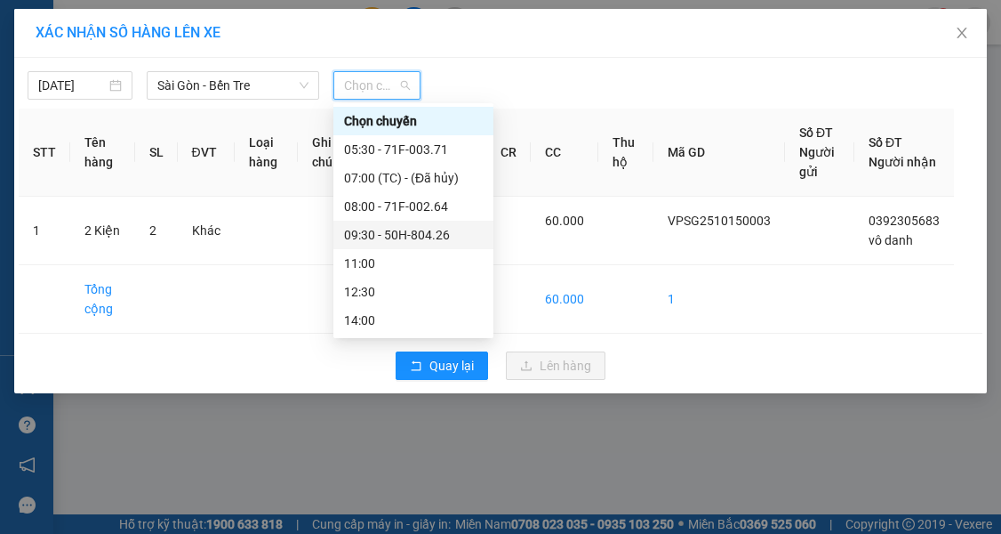
click at [406, 233] on div "09:30 - 50H-804.26" at bounding box center [413, 235] width 139 height 20
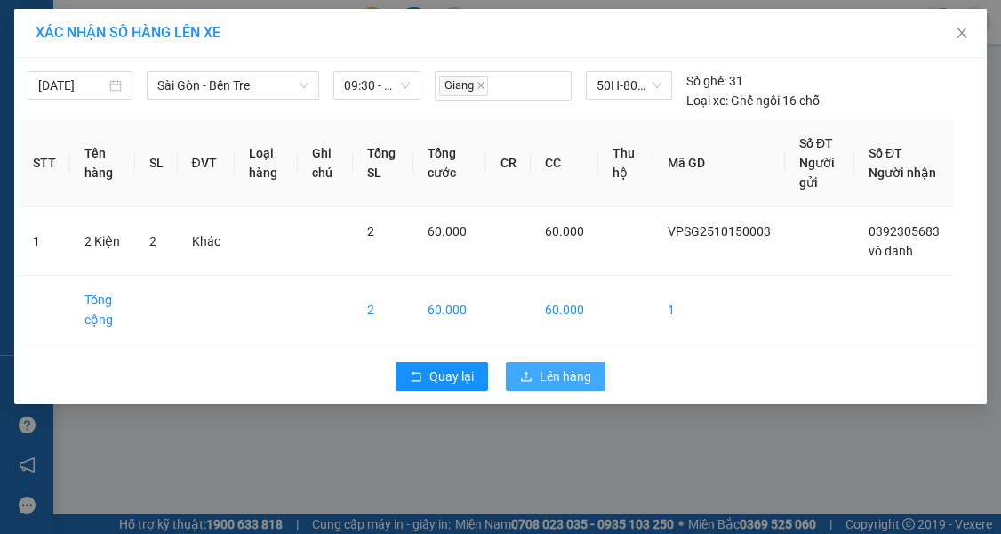
click at [510, 377] on button "Lên hàng" at bounding box center [556, 376] width 100 height 28
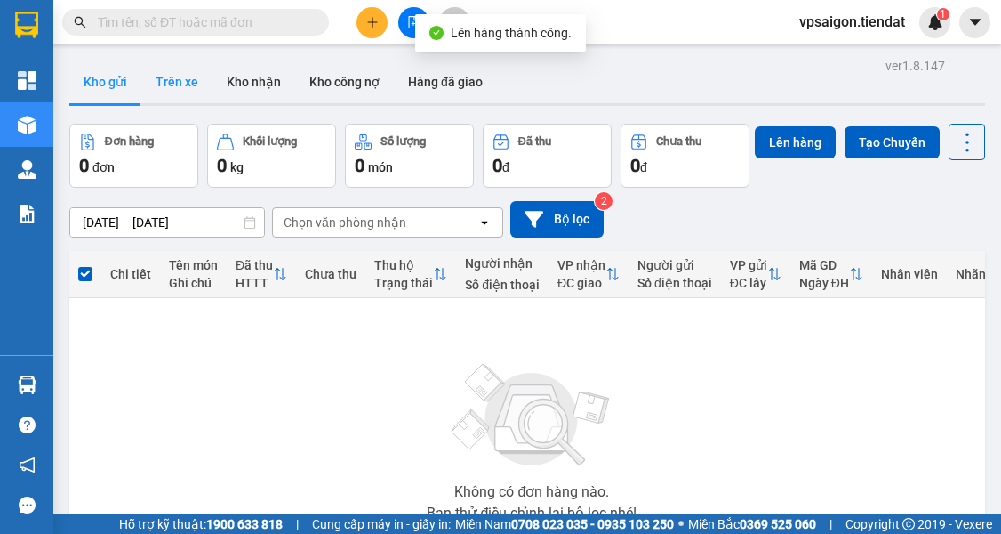
click at [176, 96] on button "Trên xe" at bounding box center [176, 81] width 71 height 43
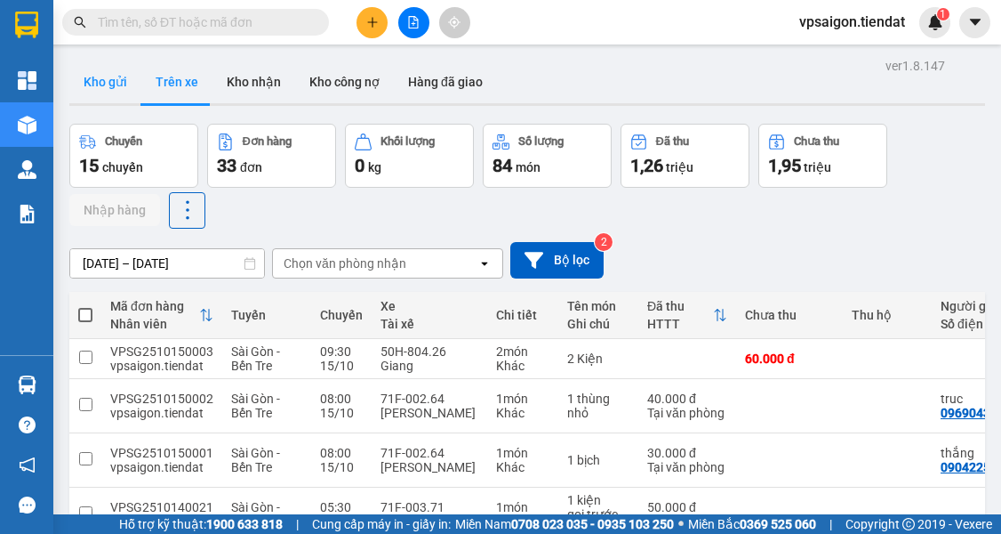
click at [134, 75] on button "Kho gửi" at bounding box center [105, 81] width 72 height 43
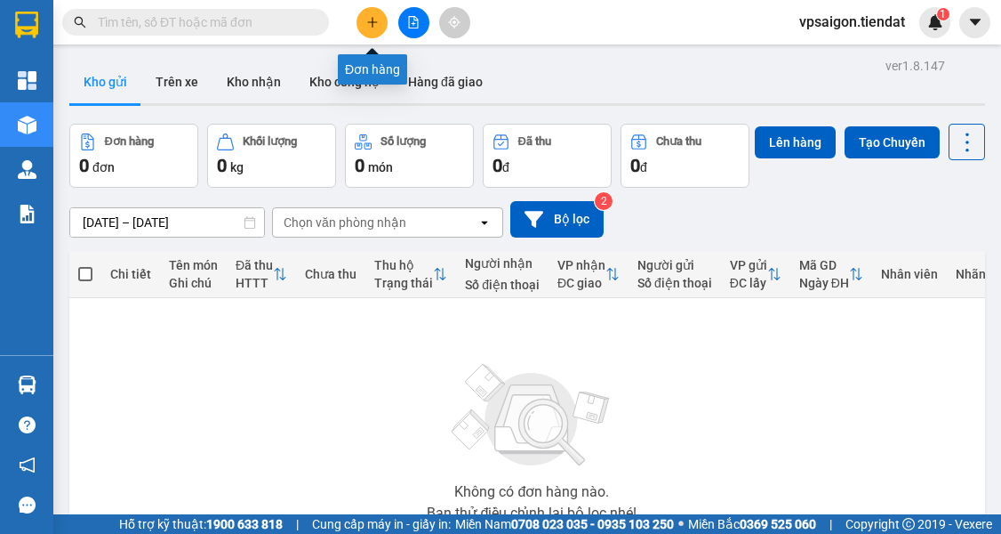
click at [373, 20] on icon "plus" at bounding box center [372, 22] width 12 height 12
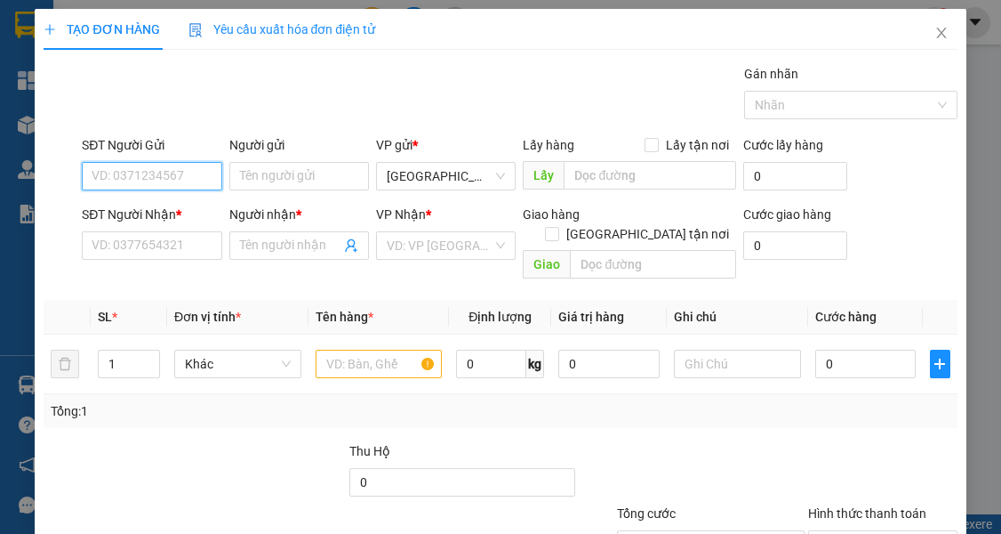
click at [180, 176] on input "SĐT Người Gửi" at bounding box center [152, 176] width 140 height 28
click at [157, 215] on div "0988418450" at bounding box center [150, 211] width 117 height 20
type input "0988418450"
type input "0387419194"
type input "Thảo Nhung"
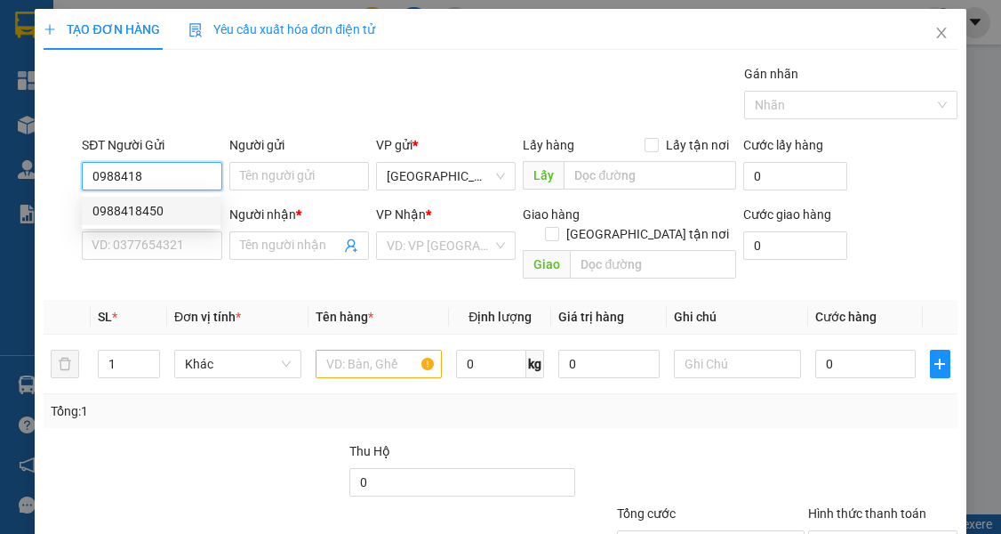
type input "Ngã 4 [PERSON_NAME]"
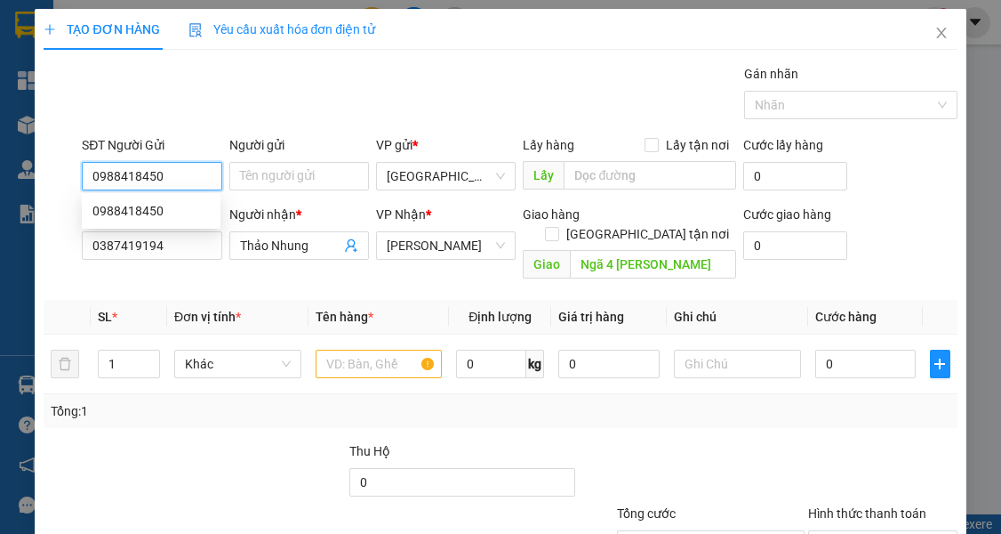
type input "4.400.000"
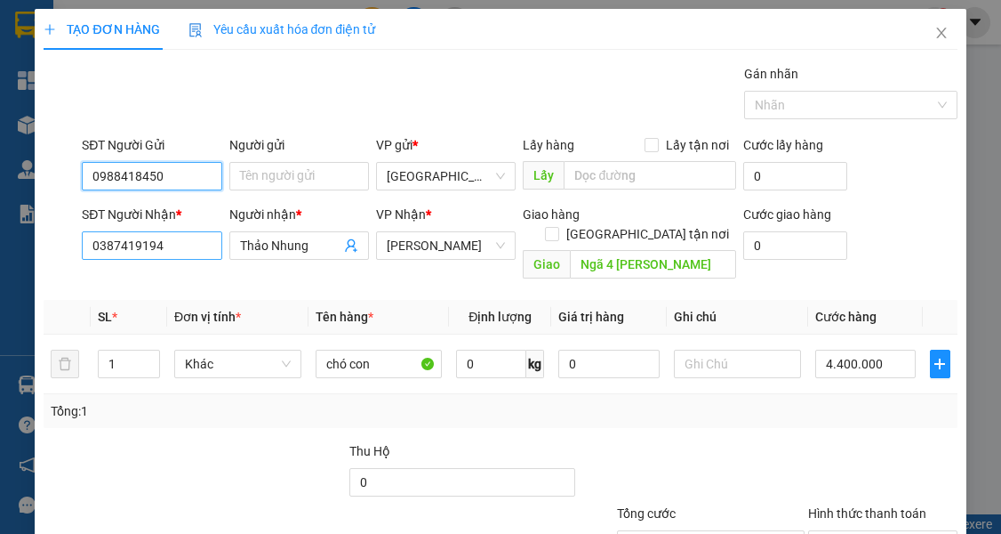
type input "0988418450"
click at [173, 247] on input "0387419194" at bounding box center [152, 245] width 140 height 28
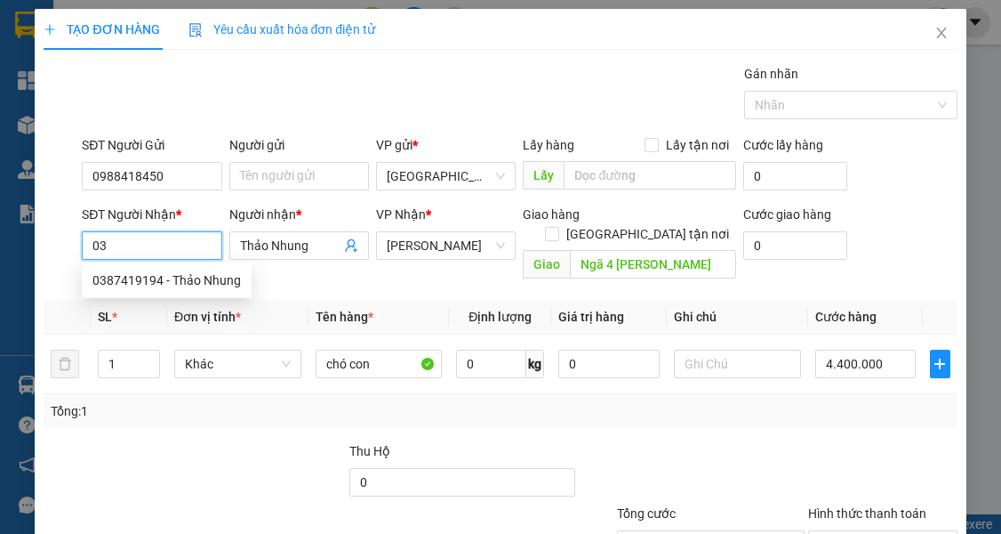
type input "0"
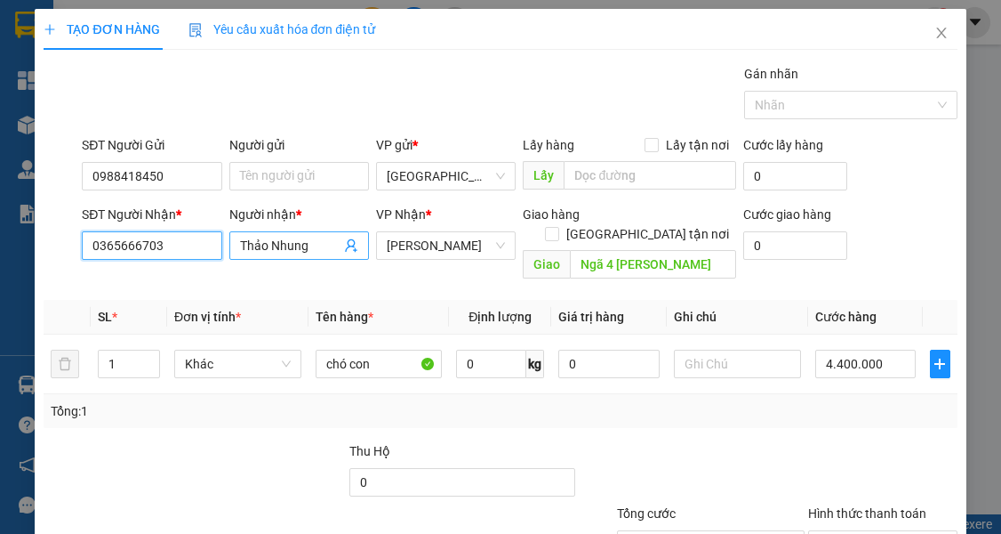
type input "0365666703"
click at [317, 244] on input "Thảo Nhung" at bounding box center [290, 246] width 100 height 20
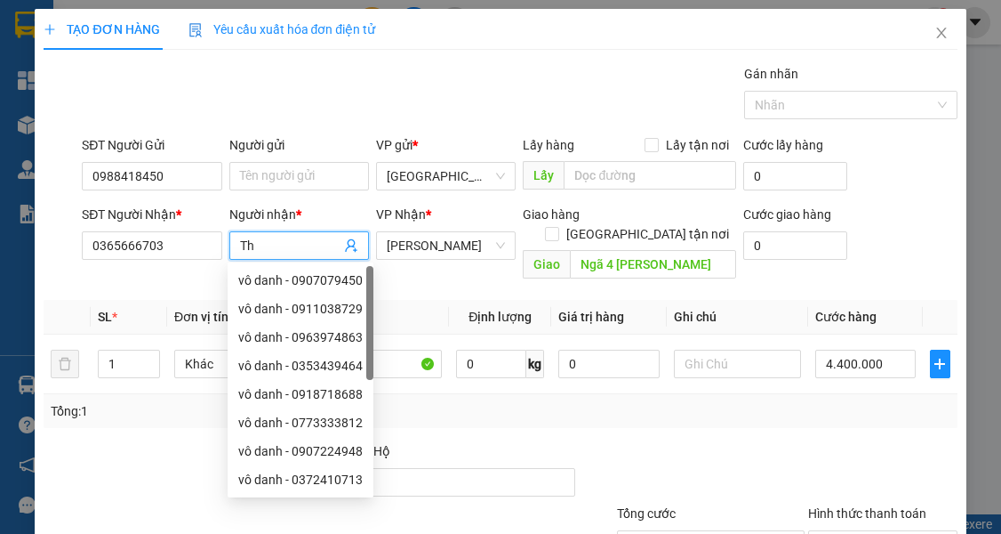
type input "T"
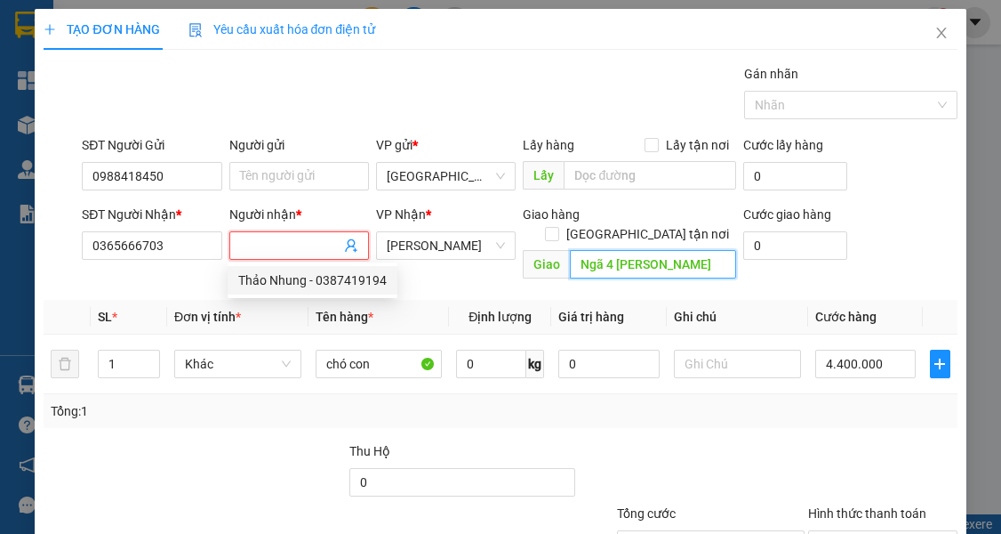
click at [685, 250] on input "Ngã 4 [PERSON_NAME]" at bounding box center [653, 264] width 166 height 28
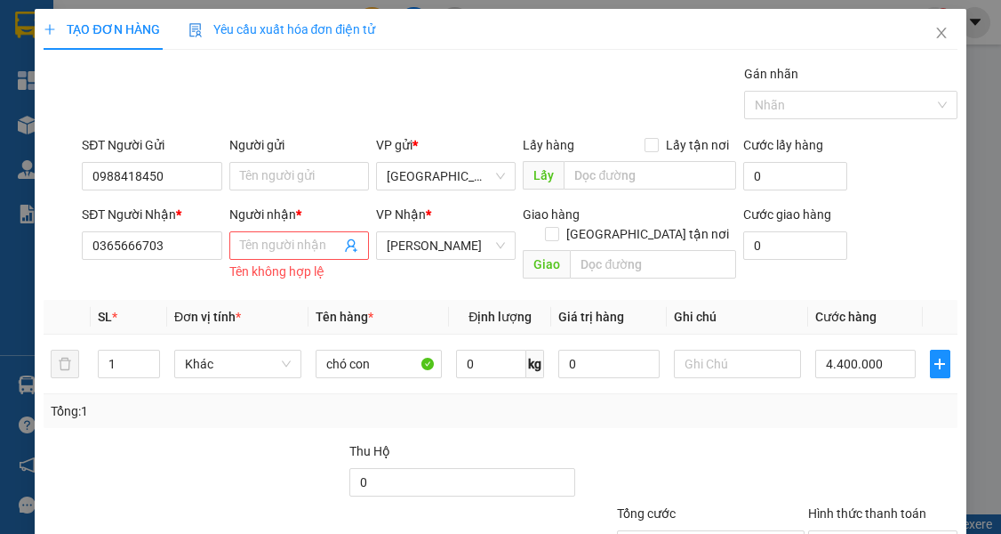
click at [215, 468] on div at bounding box center [271, 472] width 153 height 62
click at [262, 244] on input "Người nhận *" at bounding box center [290, 246] width 100 height 20
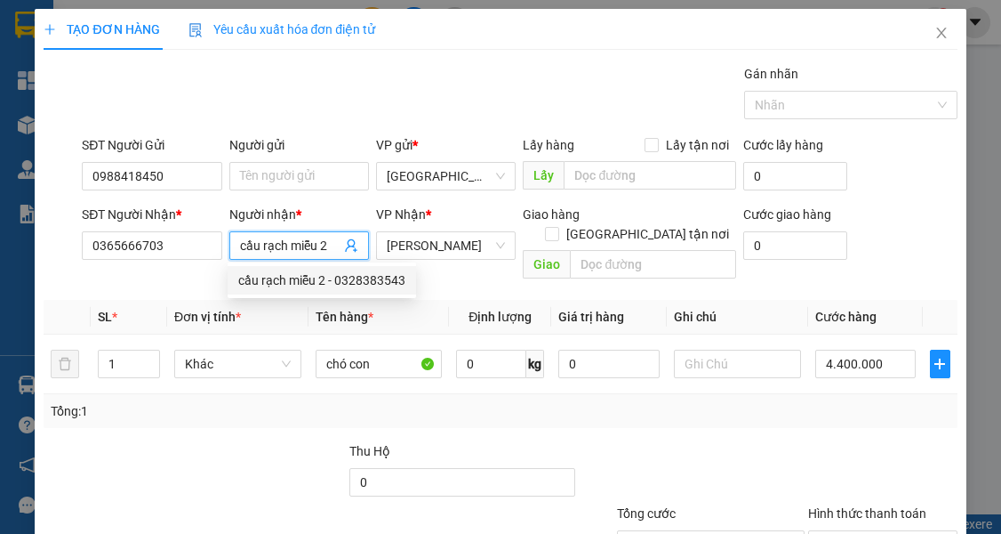
type input "cầu rạch miễu 2"
click at [189, 441] on div at bounding box center [118, 472] width 153 height 62
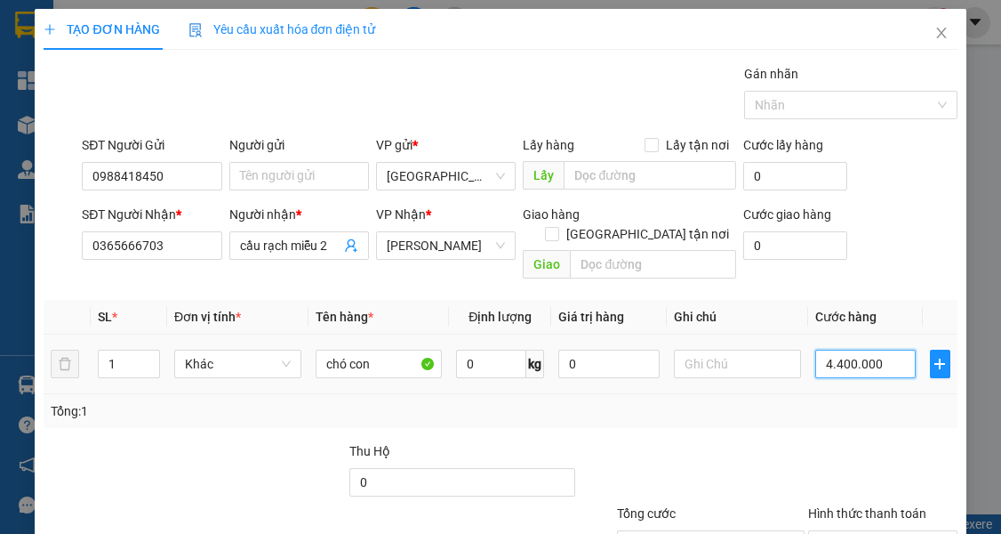
click at [763, 350] on input "4.400.000" at bounding box center [866, 364] width 101 height 28
type input "0"
type input "1"
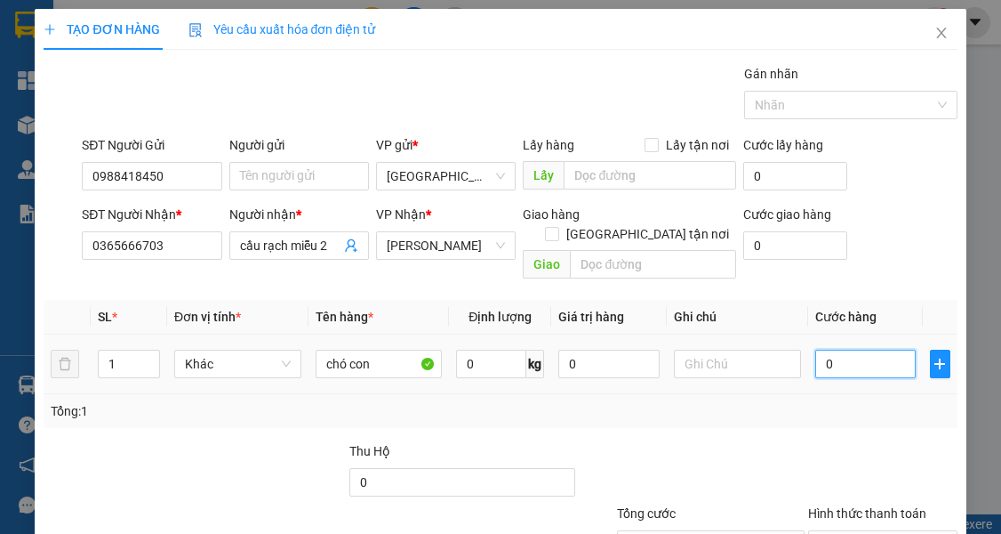
type input "1"
type input "01"
type input "10"
type input "010"
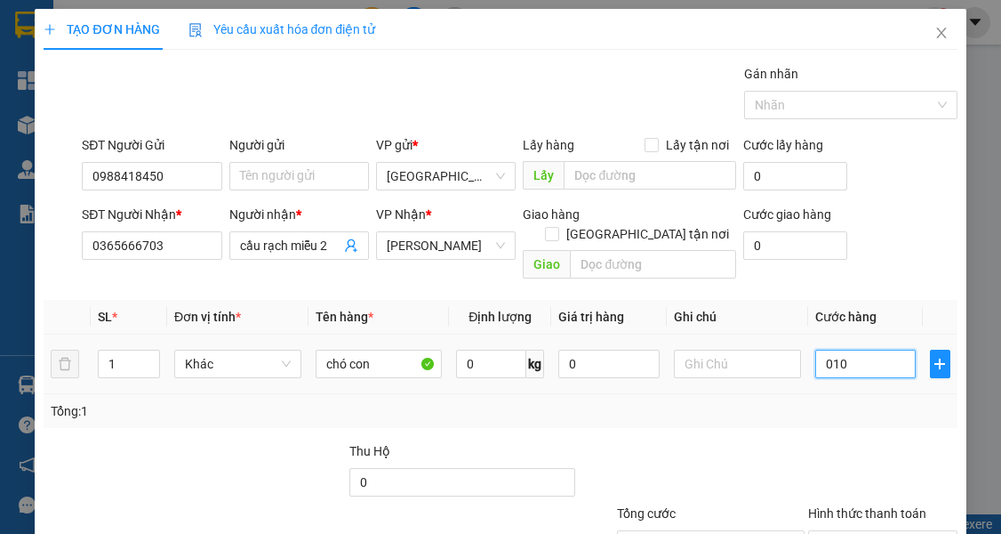
type input "100"
type input "0.100"
type input "100.000"
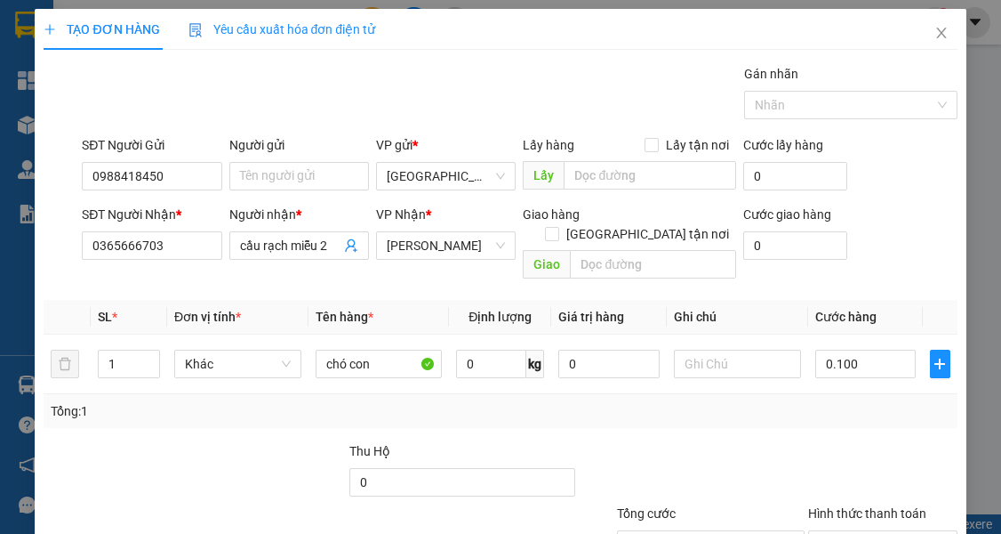
type input "100.000"
click at [763, 401] on div "Tổng: 1" at bounding box center [500, 411] width 899 height 20
click at [424, 468] on input "0" at bounding box center [463, 482] width 226 height 28
type input "6.900.000"
click at [763, 413] on div "Transit Pickup Surcharge Ids Transit Deliver Surcharge Ids Transit Deliver Surc…" at bounding box center [500, 353] width 913 height 579
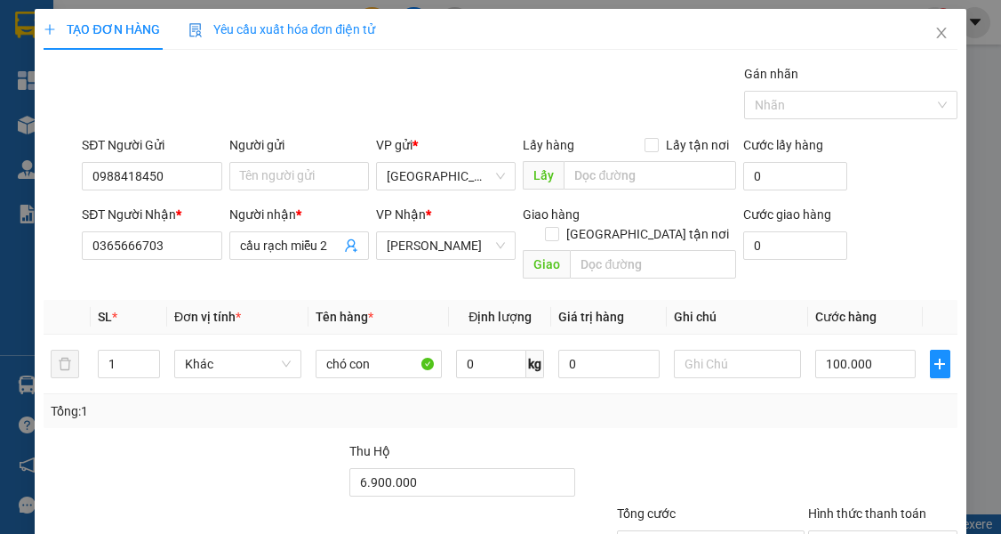
scroll to position [99, 0]
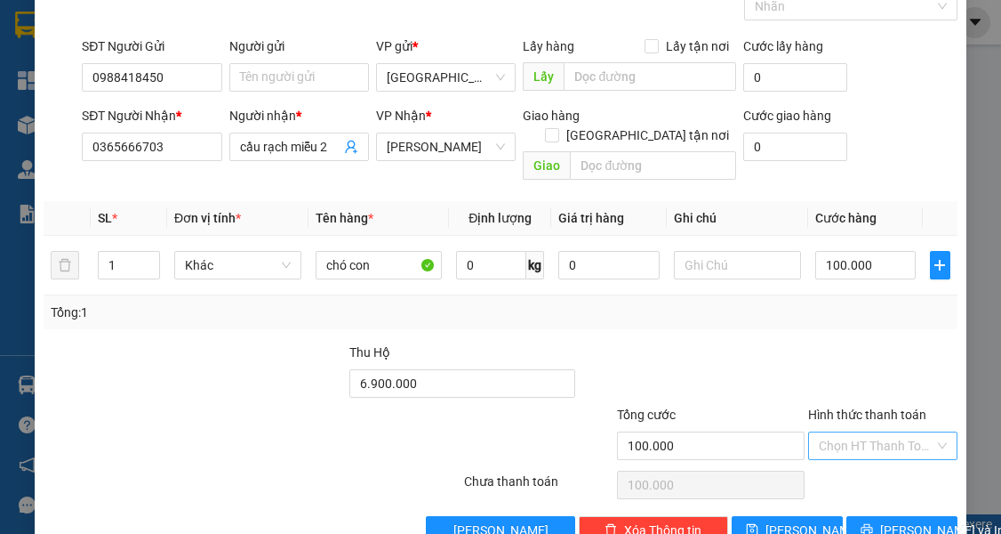
click at [763, 432] on input "Hình thức thanh toán" at bounding box center [877, 445] width 116 height 27
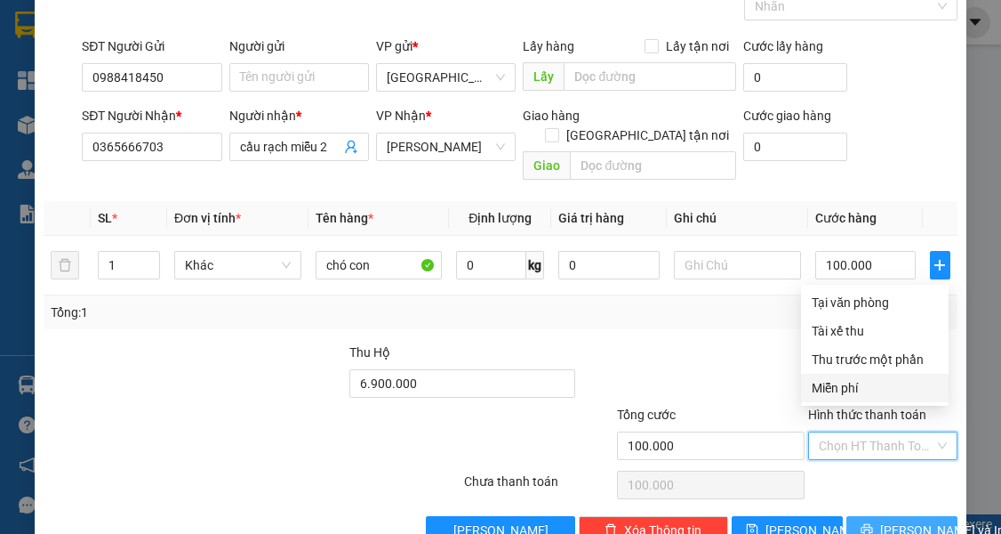
click at [763, 520] on span "[PERSON_NAME] và In" at bounding box center [942, 530] width 125 height 20
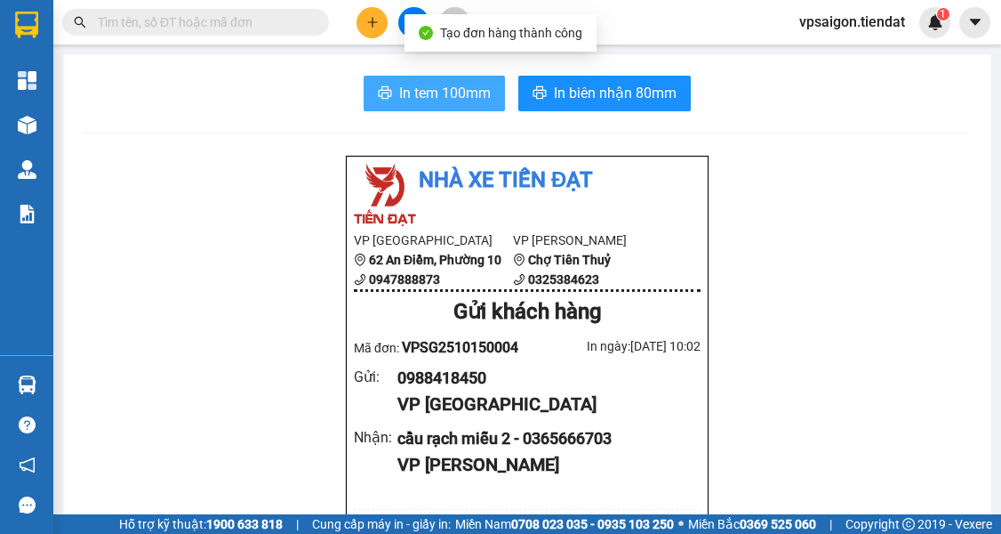
click at [429, 92] on span "In tem 100mm" at bounding box center [445, 93] width 92 height 22
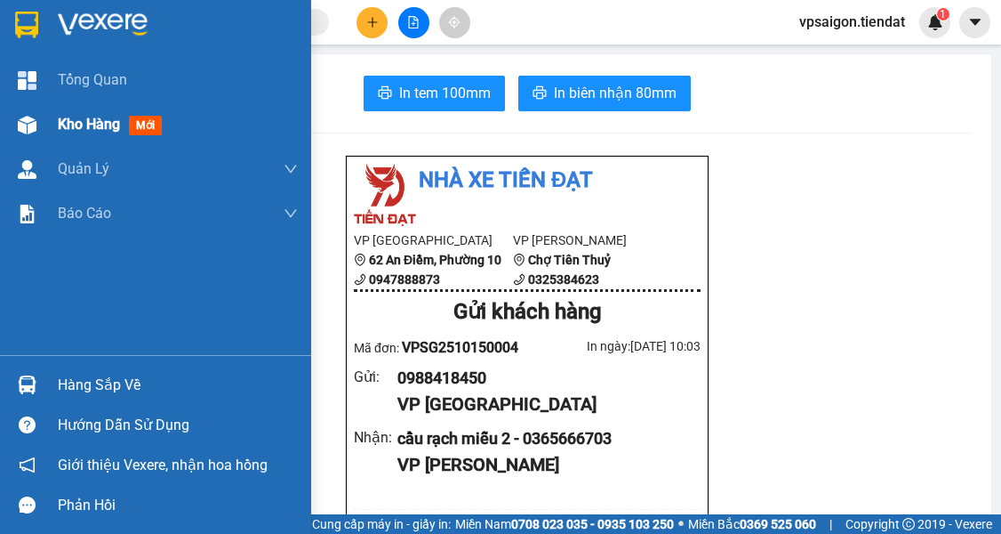
click at [101, 123] on span "Kho hàng" at bounding box center [89, 124] width 62 height 17
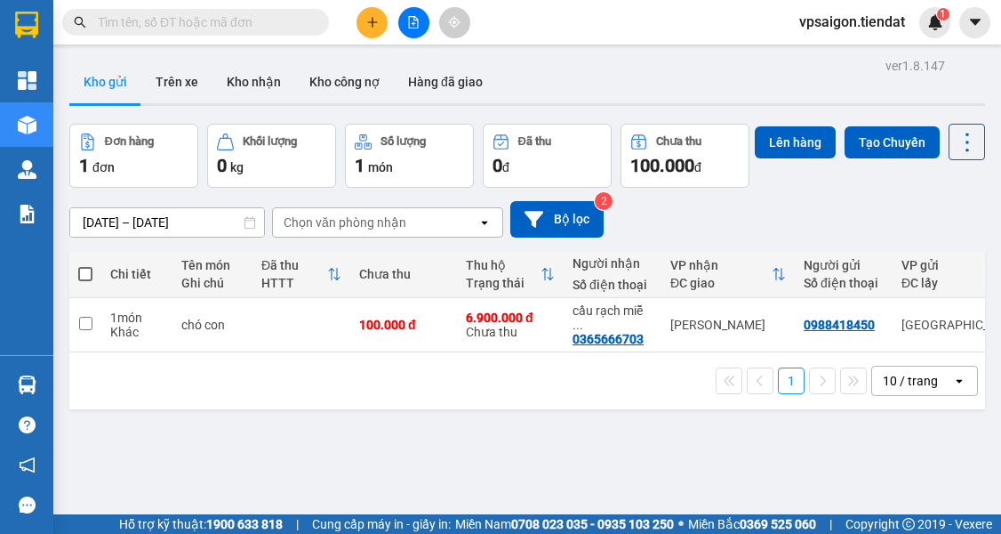
scroll to position [82, 0]
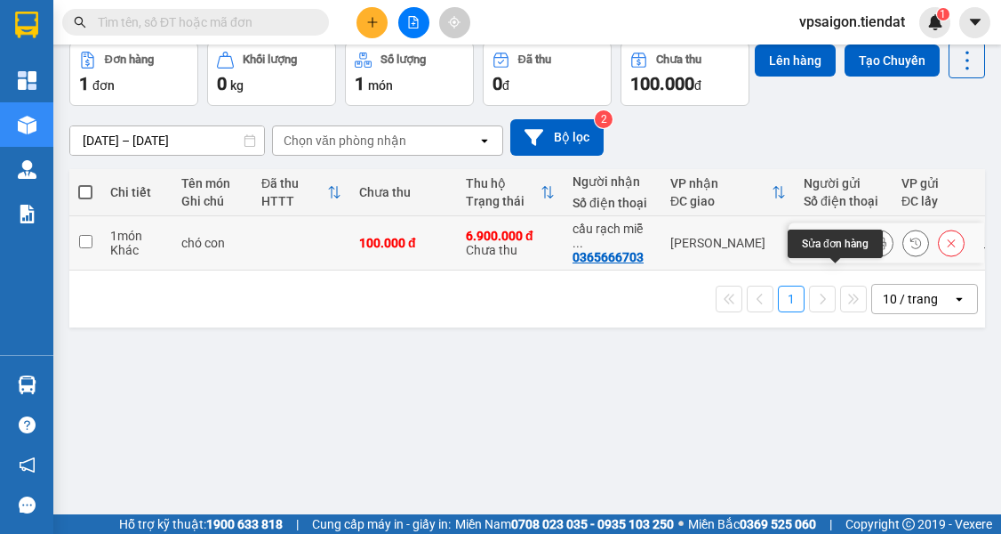
click at [763, 249] on icon at bounding box center [845, 243] width 12 height 12
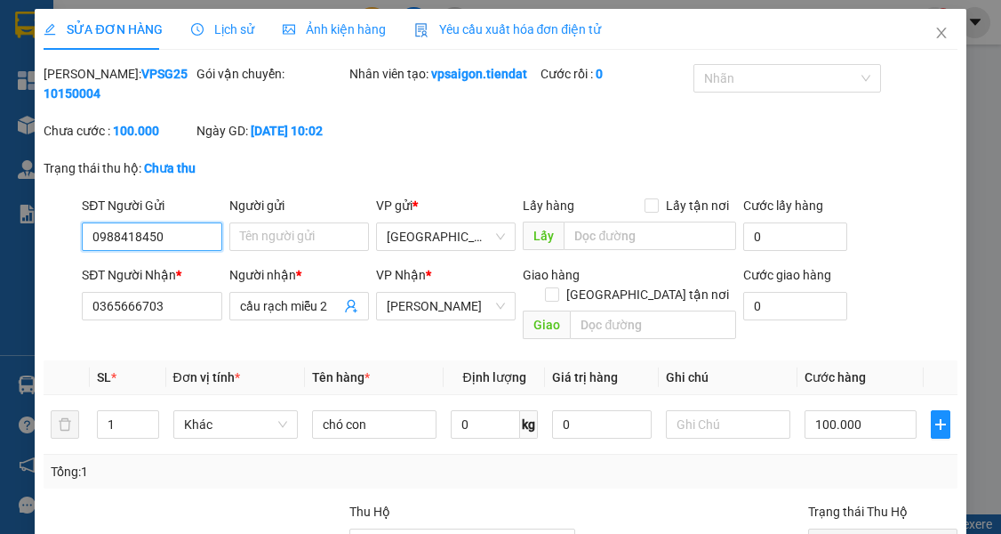
scroll to position [197, 0]
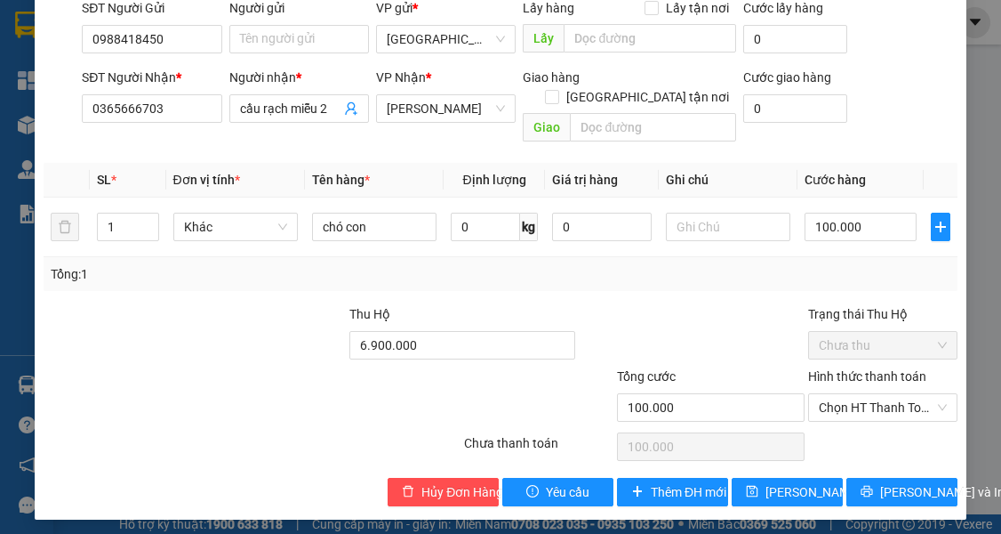
click at [763, 376] on label "Hình thức thanh toán" at bounding box center [867, 376] width 118 height 14
click at [763, 394] on input "Hình thức thanh toán" at bounding box center [877, 407] width 116 height 27
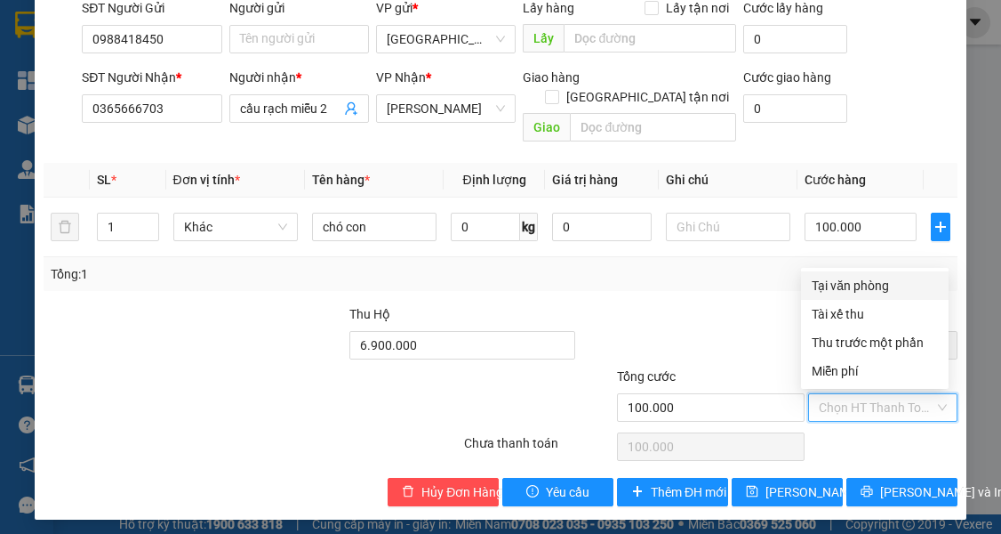
click at [763, 286] on div "Tại văn phòng" at bounding box center [875, 286] width 126 height 20
type input "0"
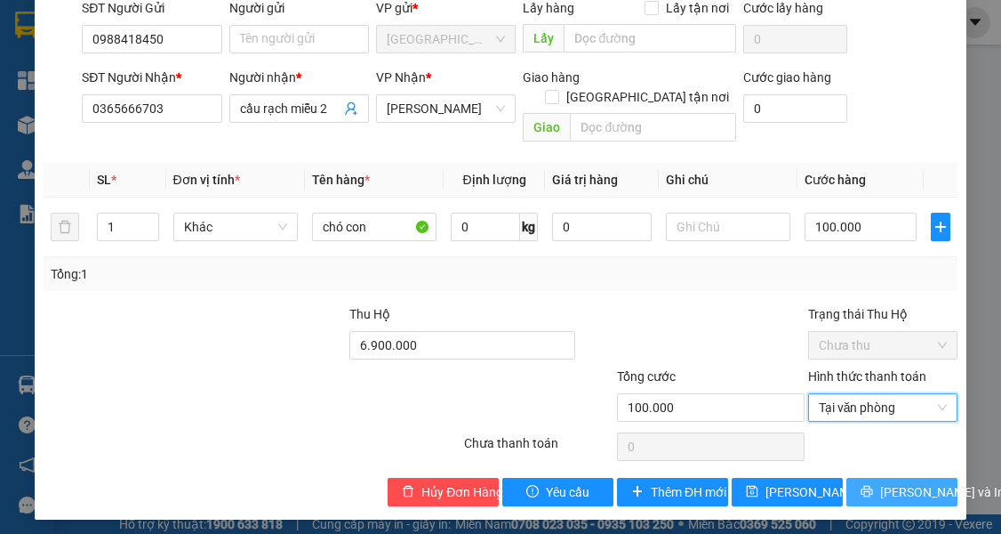
click at [763, 494] on span "[PERSON_NAME] và In" at bounding box center [942, 492] width 125 height 20
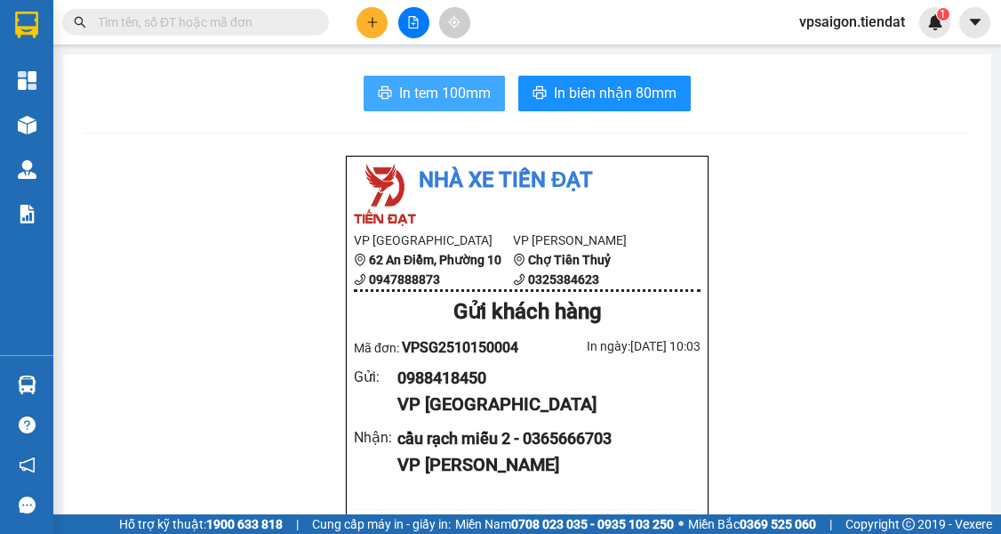
click at [436, 92] on span "In tem 100mm" at bounding box center [445, 93] width 92 height 22
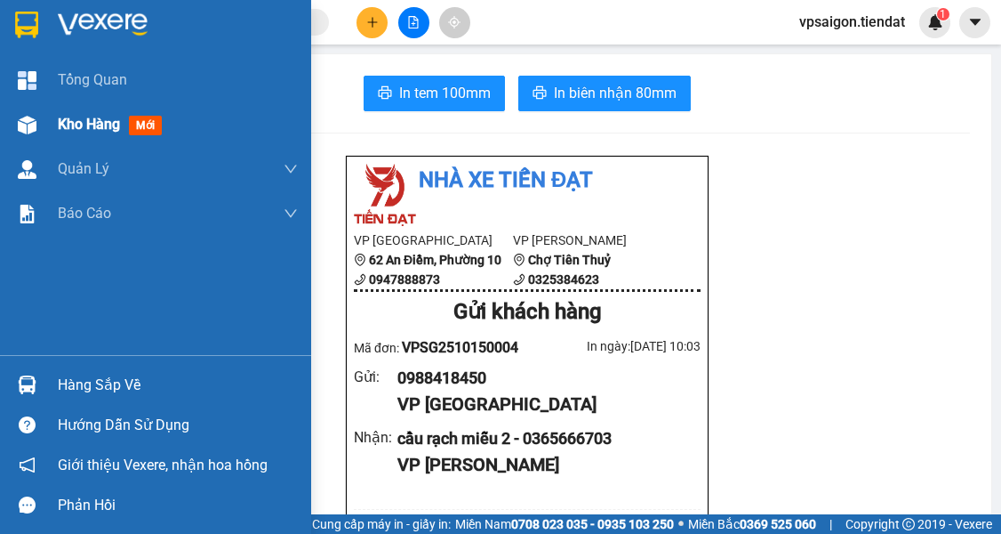
click at [82, 128] on span "Kho hàng" at bounding box center [89, 124] width 62 height 17
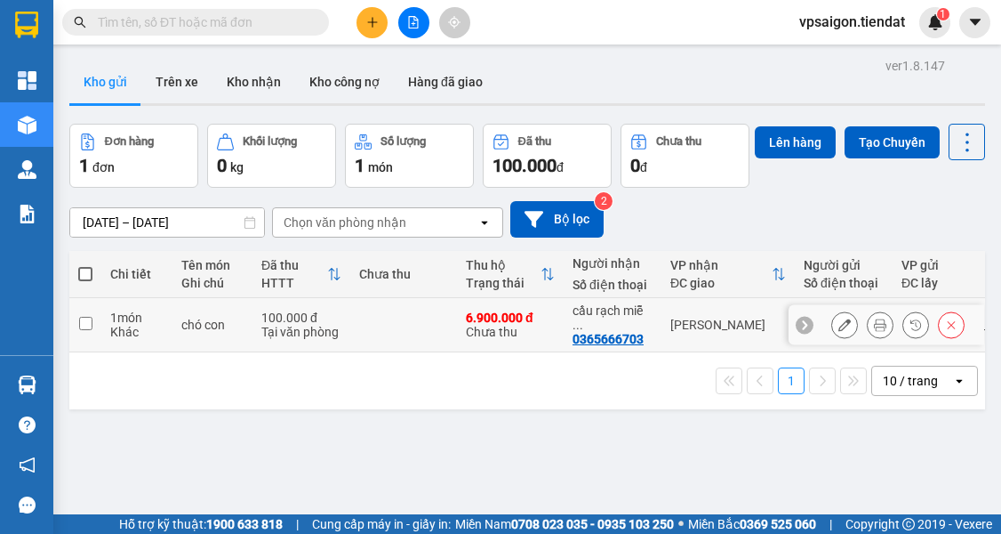
click at [616, 346] on div "0365666703" at bounding box center [608, 339] width 71 height 14
copy div "0365666703"
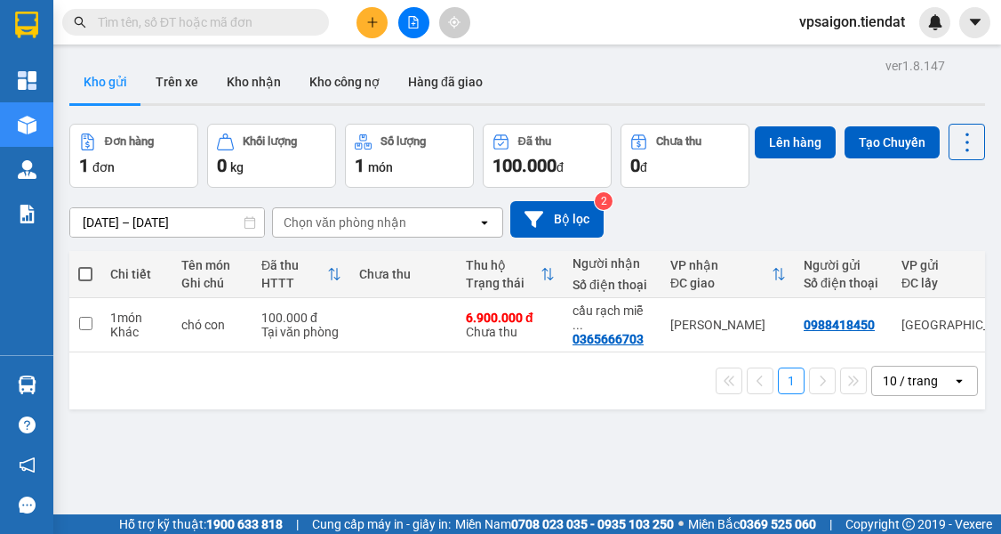
click at [232, 492] on div "ver 1.8.147 Kho gửi Trên xe Kho nhận Kho công nợ Hàng đã giao Đơn hàng 1 đơn Kh…" at bounding box center [527, 320] width 930 height 534
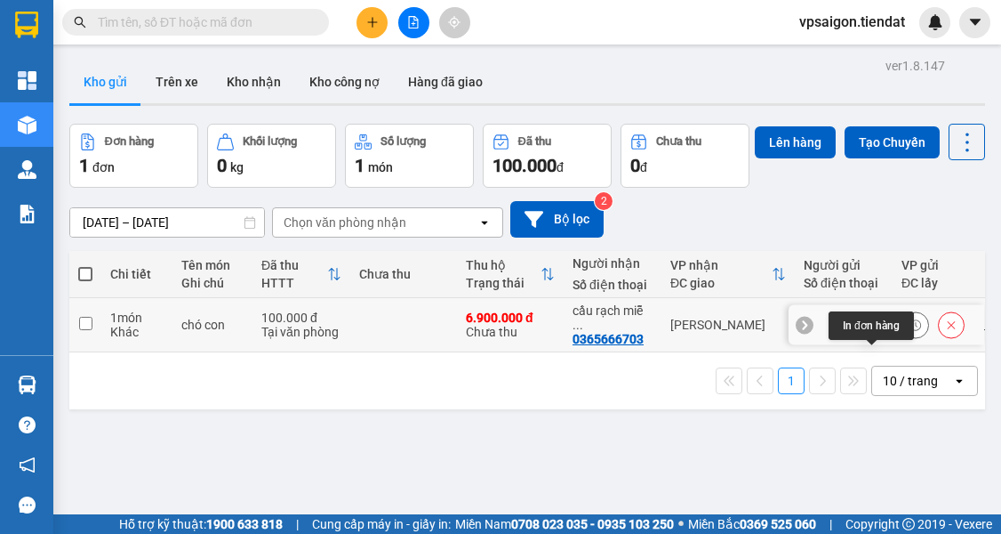
click at [763, 331] on icon at bounding box center [880, 324] width 12 height 12
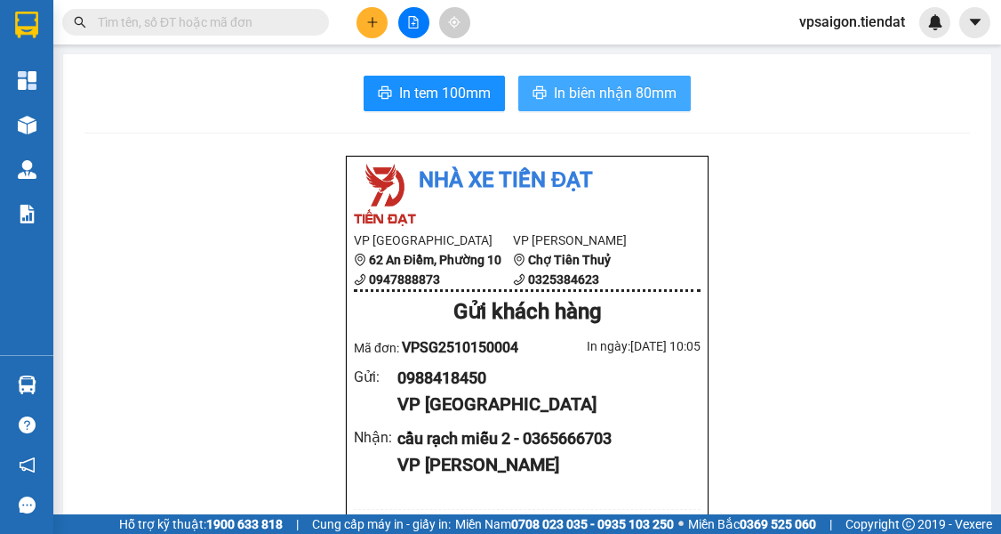
click at [575, 92] on span "In biên nhận 80mm" at bounding box center [615, 93] width 123 height 22
